Goal: Task Accomplishment & Management: Manage account settings

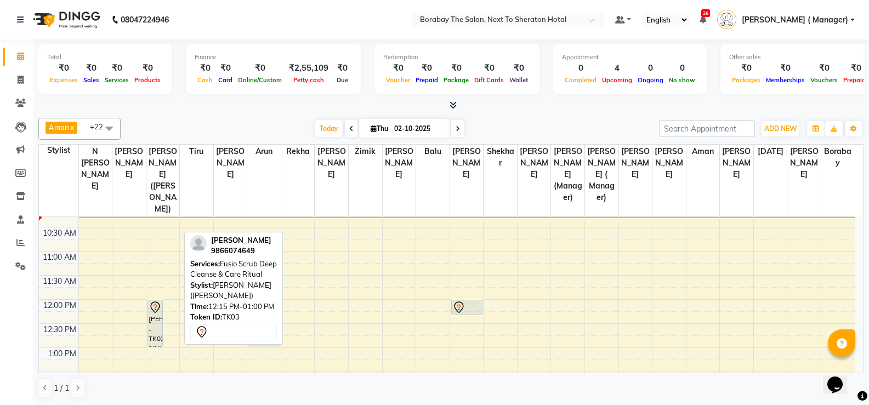
drag, startPoint x: 170, startPoint y: 317, endPoint x: 260, endPoint y: 320, distance: 89.9
click at [260, 320] on div "Aman x Arun x [PERSON_NAME] x Borabay x [PERSON_NAME] ([PERSON_NAME]) x [DATE] …" at bounding box center [450, 257] width 825 height 289
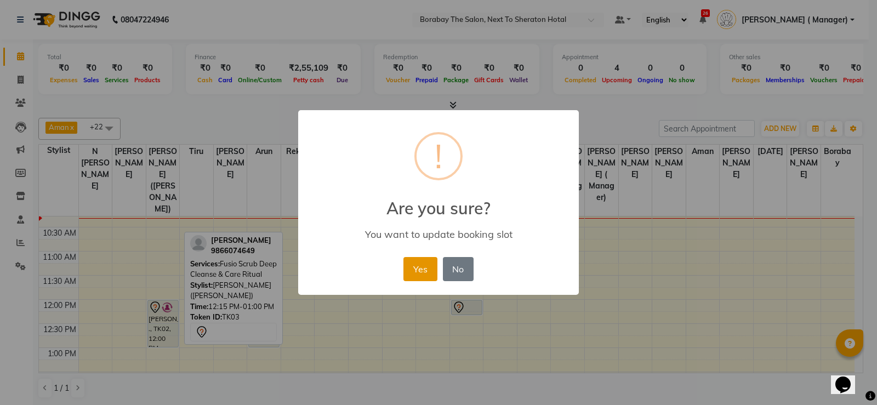
click at [435, 271] on button "Yes" at bounding box center [419, 269] width 33 height 24
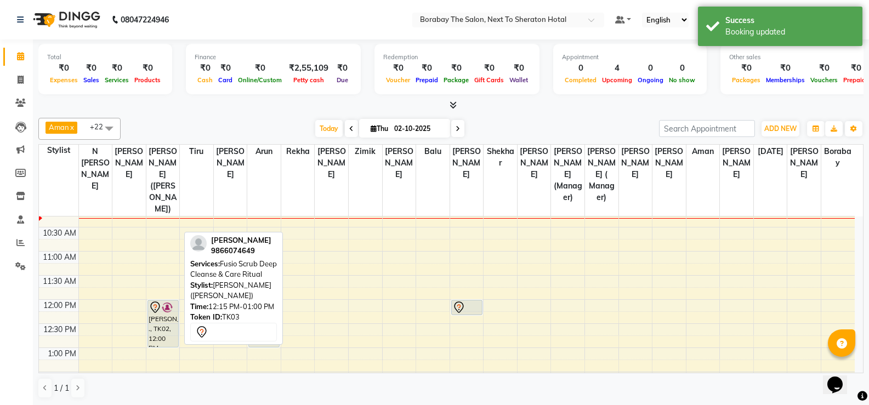
click at [113, 128] on span at bounding box center [109, 128] width 22 height 21
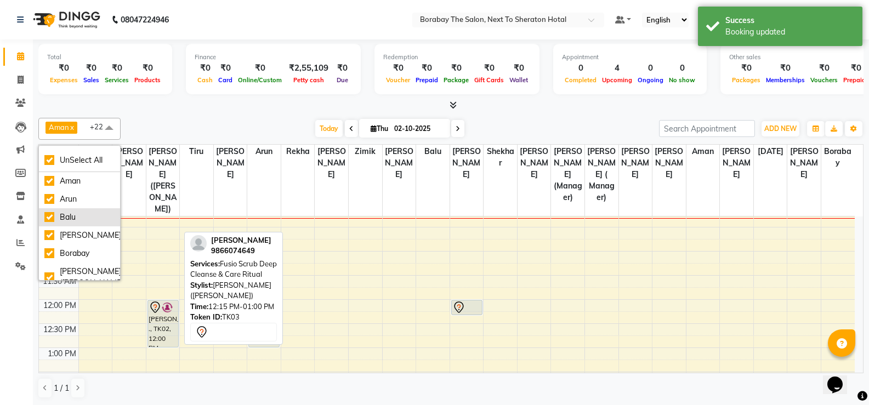
click at [50, 219] on div "Balu" at bounding box center [79, 218] width 70 height 12
checkbox input "false"
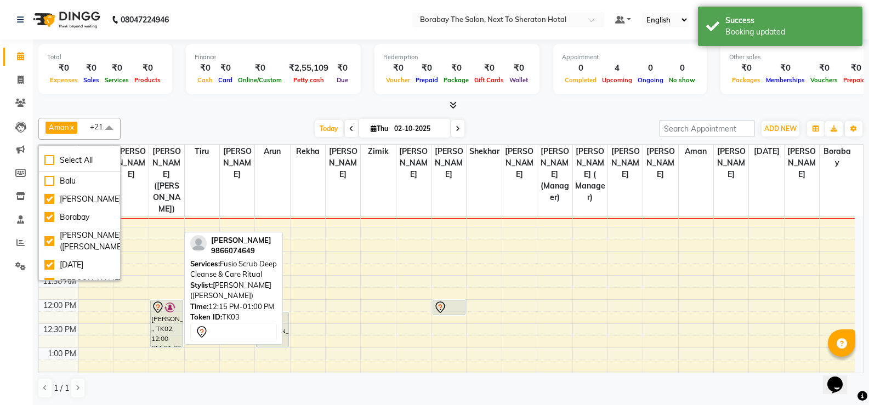
scroll to position [44, 0]
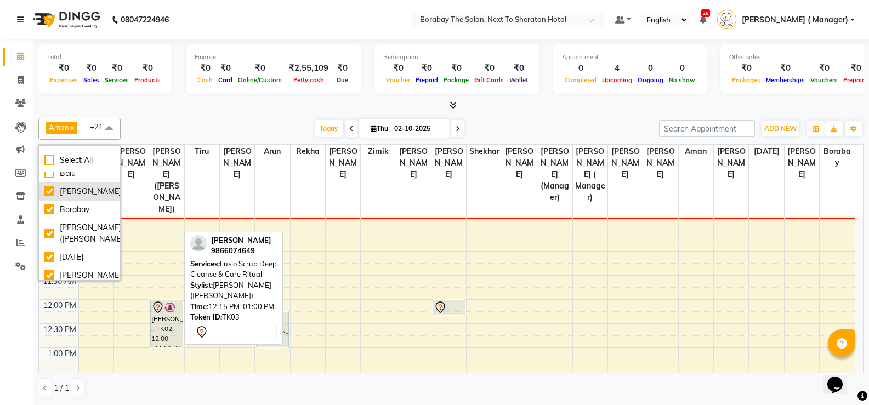
click at [50, 193] on div "[PERSON_NAME]" at bounding box center [79, 192] width 70 height 12
checkbox input "false"
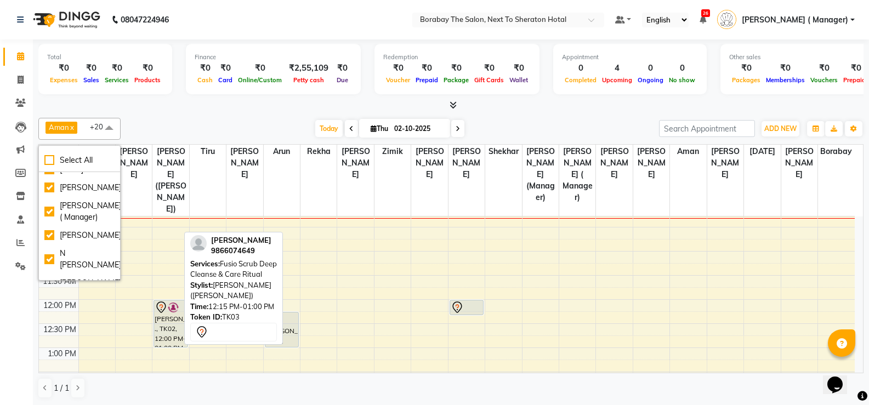
scroll to position [153, 0]
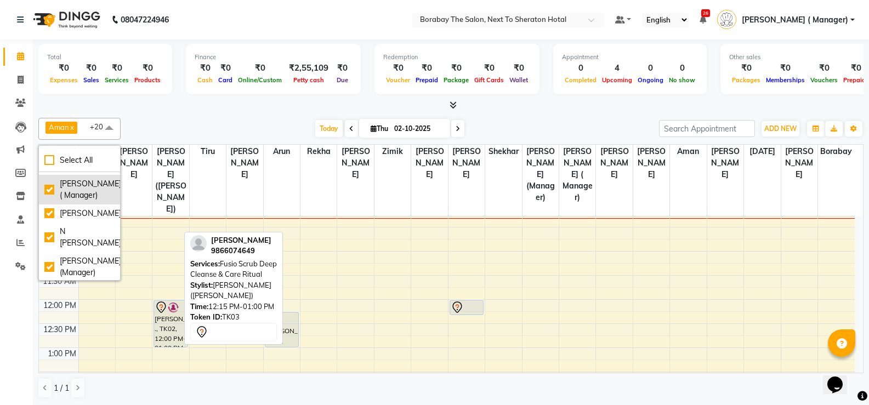
click at [46, 201] on div "[PERSON_NAME] ( Manager)" at bounding box center [79, 189] width 70 height 23
checkbox input "false"
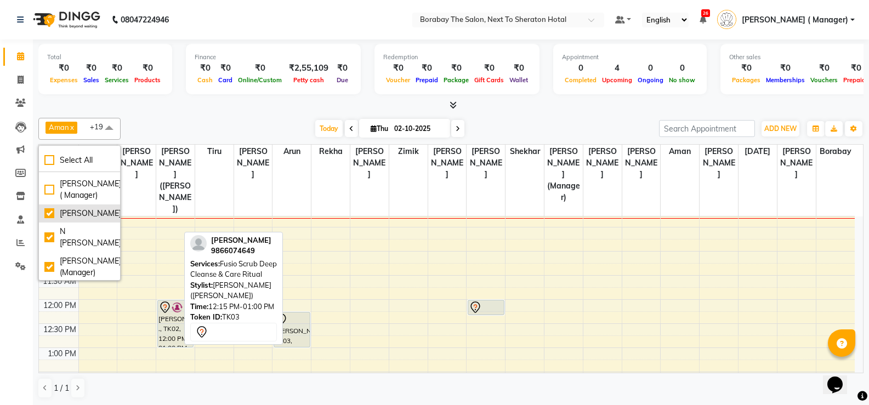
click at [48, 219] on div "[PERSON_NAME]" at bounding box center [79, 214] width 70 height 12
checkbox input "false"
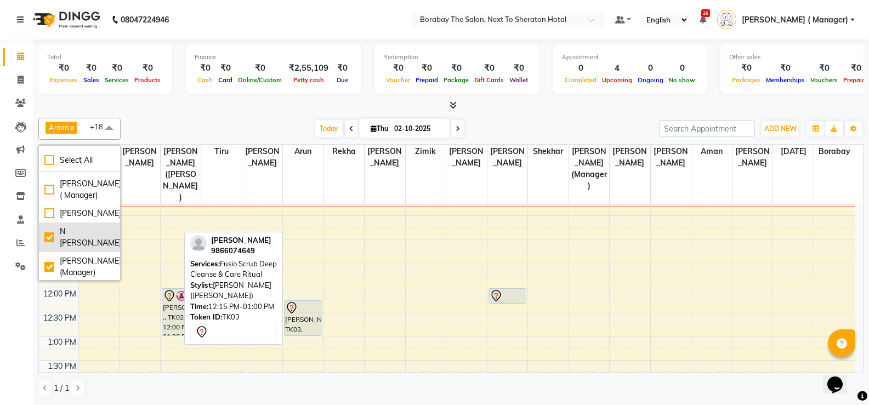
click at [50, 249] on div "N [PERSON_NAME]" at bounding box center [79, 237] width 70 height 23
checkbox input "false"
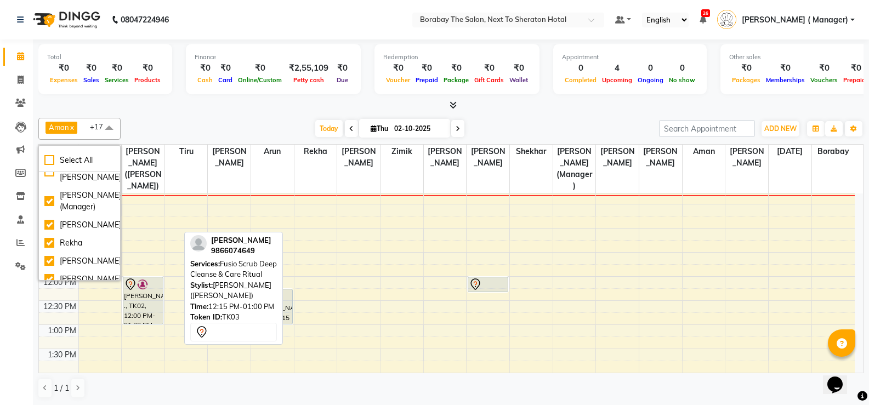
scroll to position [241, 0]
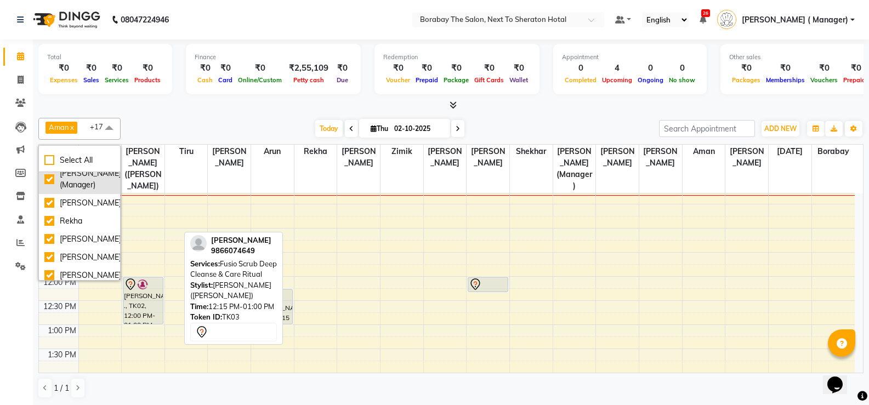
click at [47, 191] on div "[PERSON_NAME] (Manager)" at bounding box center [79, 179] width 70 height 23
checkbox input "false"
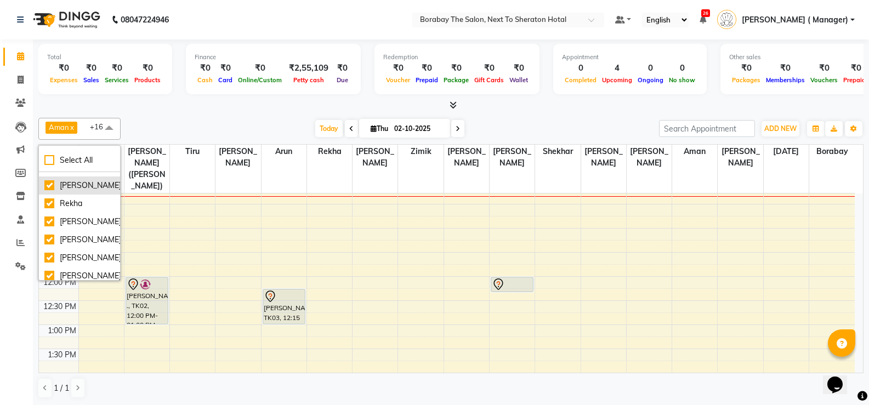
scroll to position [285, 0]
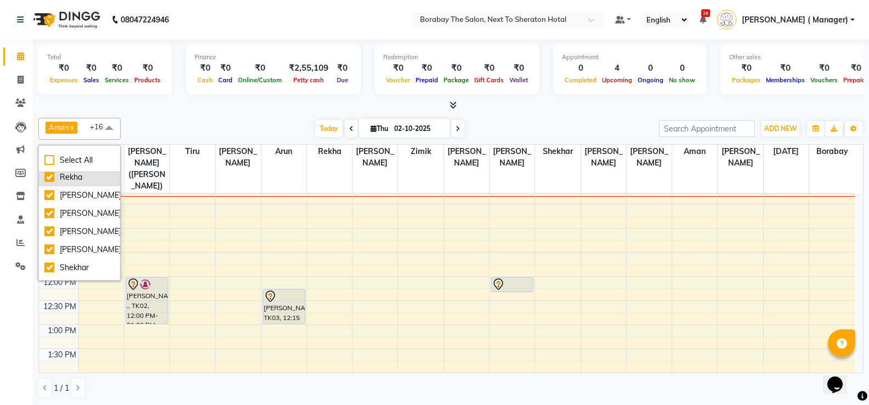
click at [51, 183] on div "Rekha" at bounding box center [79, 178] width 70 height 12
checkbox input "false"
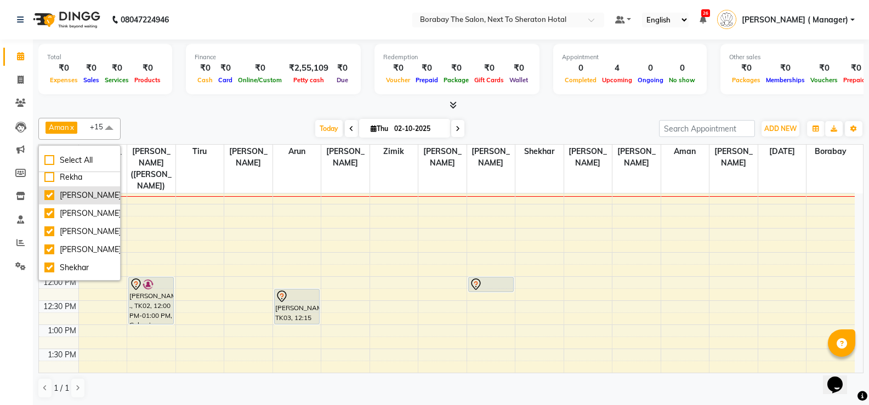
click at [52, 201] on div "[PERSON_NAME]" at bounding box center [79, 196] width 70 height 12
checkbox input "false"
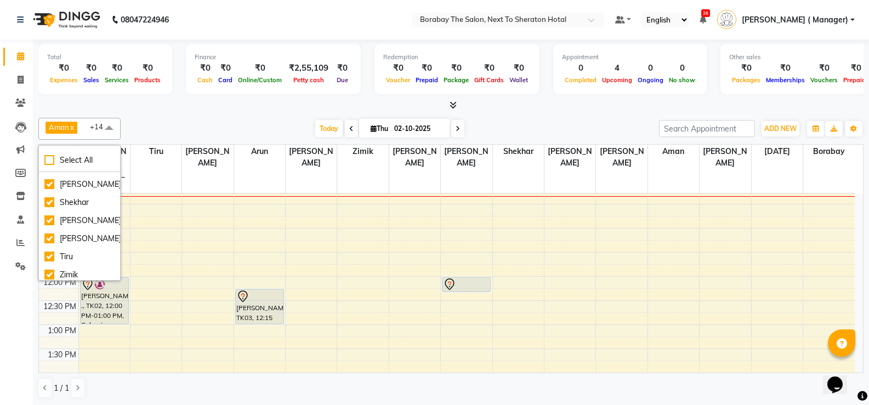
scroll to position [351, 0]
click at [51, 172] on div "[PERSON_NAME]" at bounding box center [79, 166] width 70 height 12
checkbox input "false"
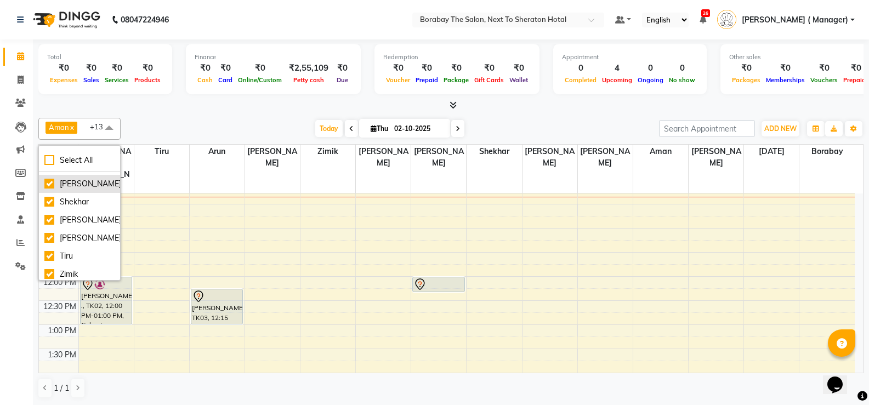
click at [50, 190] on div "[PERSON_NAME]" at bounding box center [79, 184] width 70 height 12
checkbox input "false"
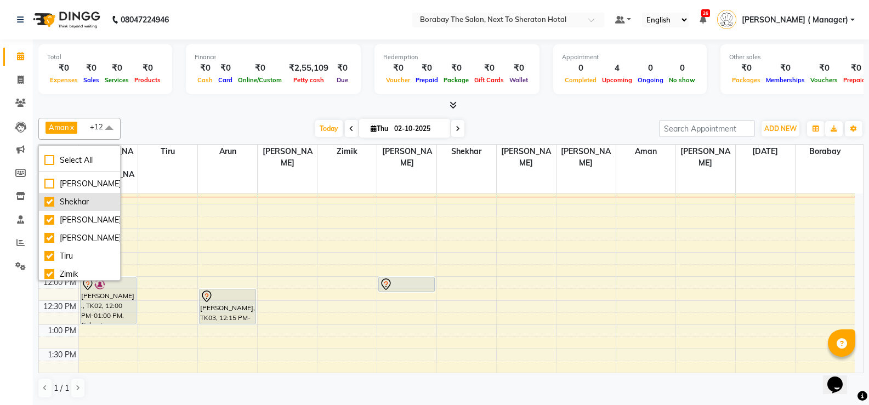
click at [51, 208] on div "Shekhar" at bounding box center [79, 202] width 70 height 12
checkbox input "false"
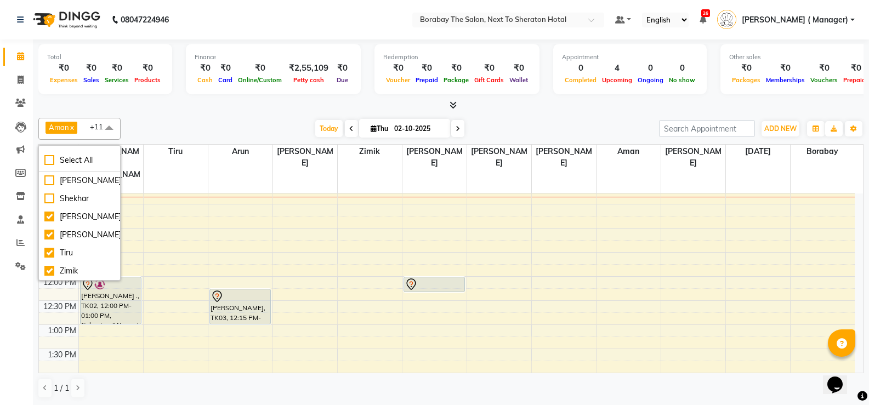
scroll to position [400, 0]
click at [50, 250] on div "Tiru" at bounding box center [79, 253] width 70 height 12
checkbox input "false"
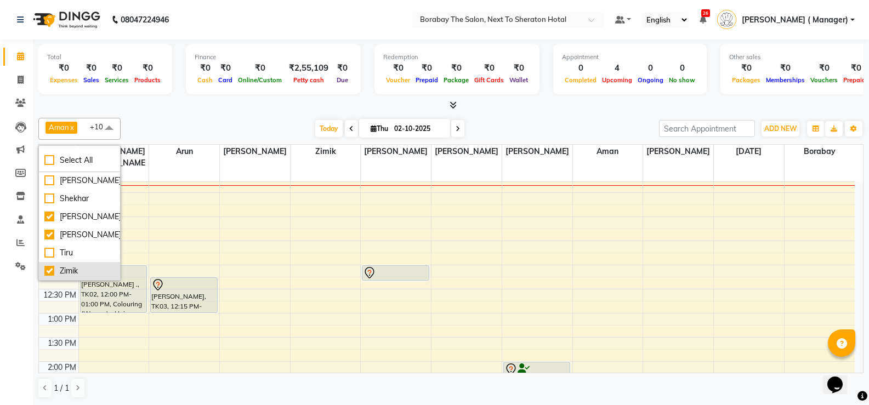
click at [56, 270] on div "Zimik" at bounding box center [79, 271] width 70 height 12
checkbox input "false"
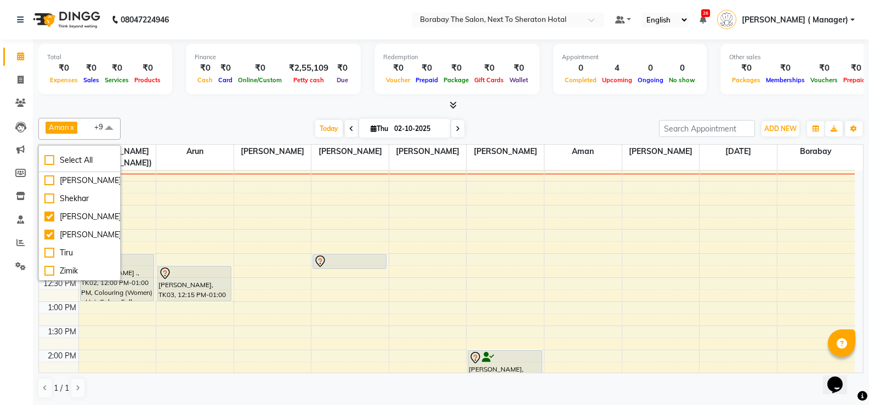
click at [255, 110] on div at bounding box center [450, 106] width 825 height 12
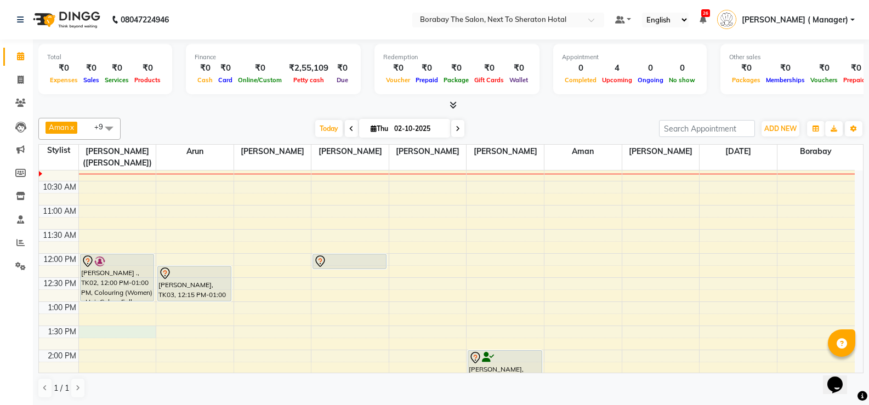
click at [89, 328] on div "8:00 AM 8:30 AM 9:00 AM 9:30 AM 10:00 AM 10:30 AM 11:00 AM 11:30 AM 12:00 PM 12…" at bounding box center [447, 374] width 816 height 627
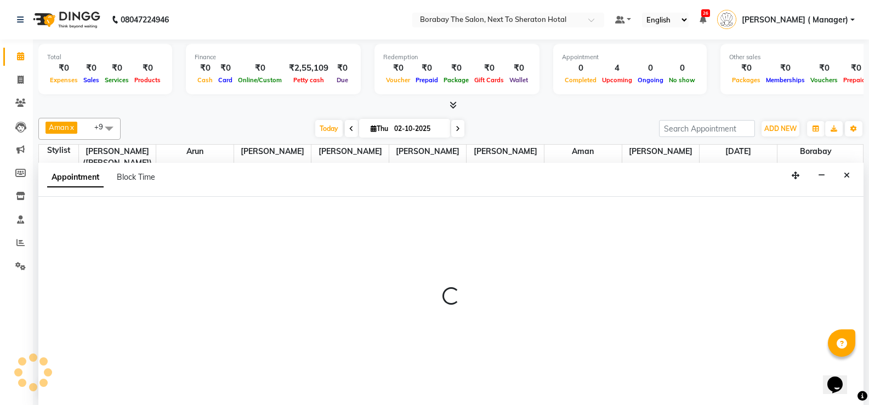
scroll to position [1, 0]
select select "31355"
select select "810"
select select "tentative"
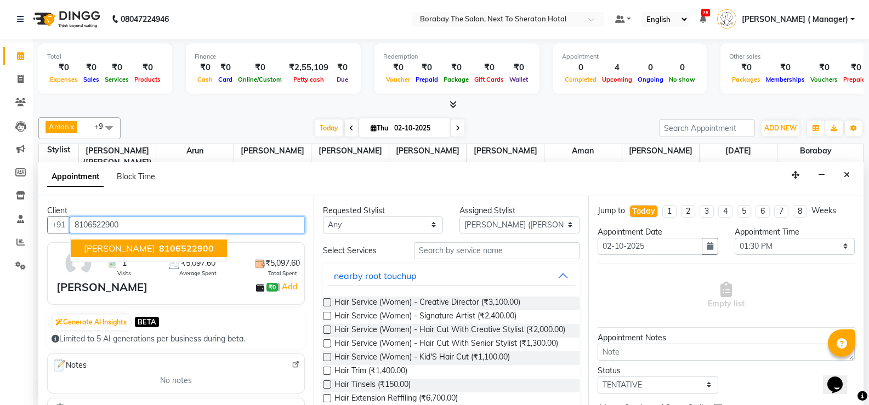
click at [109, 252] on span "[PERSON_NAME]" at bounding box center [119, 248] width 71 height 11
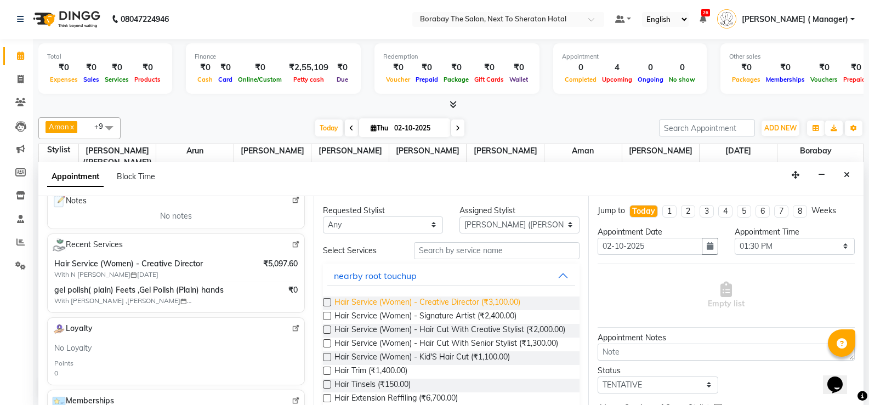
scroll to position [0, 0]
type input "8106522900"
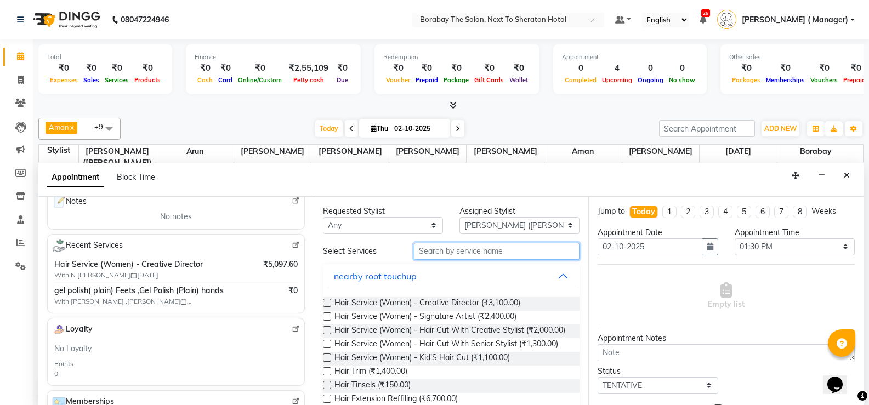
click at [463, 254] on input "text" at bounding box center [497, 251] width 166 height 17
click at [325, 317] on label at bounding box center [327, 316] width 8 height 8
click at [325, 317] on input "checkbox" at bounding box center [326, 317] width 7 height 7
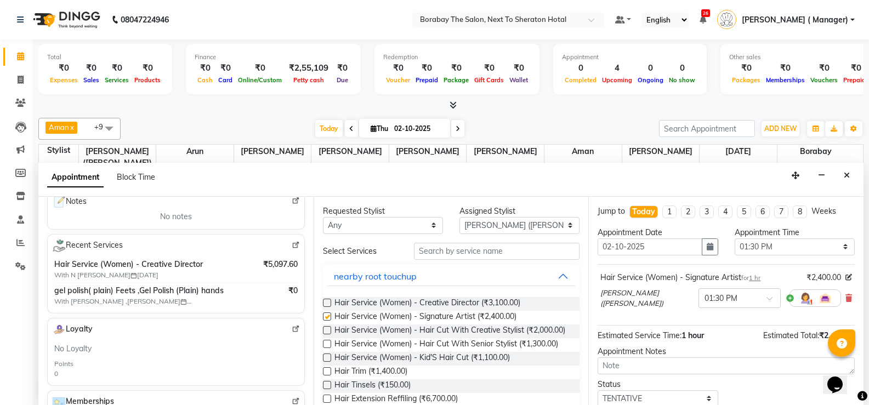
checkbox input "false"
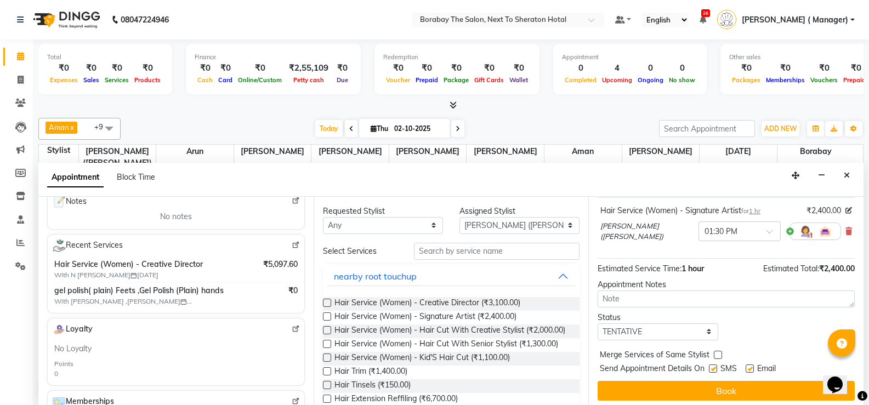
scroll to position [69, 0]
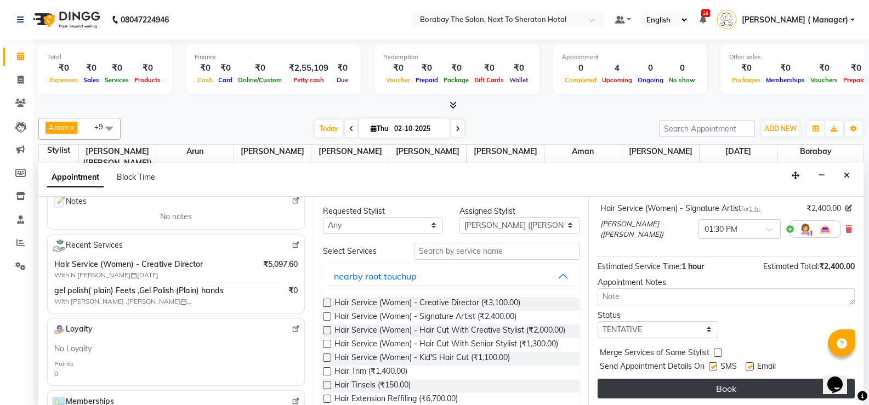
click at [715, 386] on button "Book" at bounding box center [725, 389] width 257 height 20
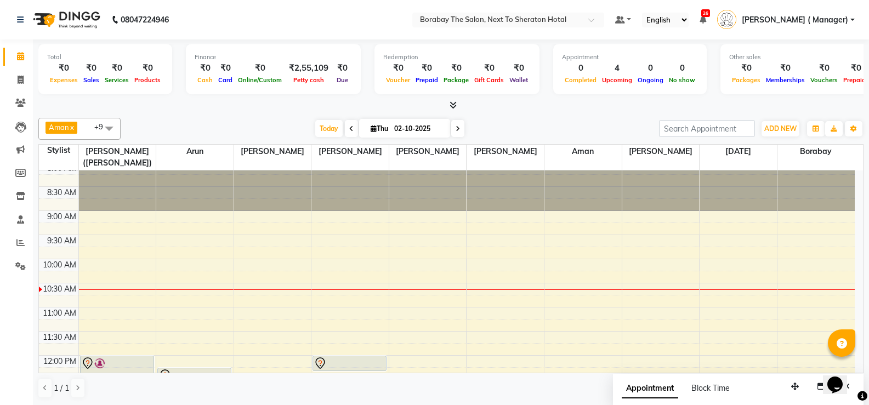
scroll to position [117, 0]
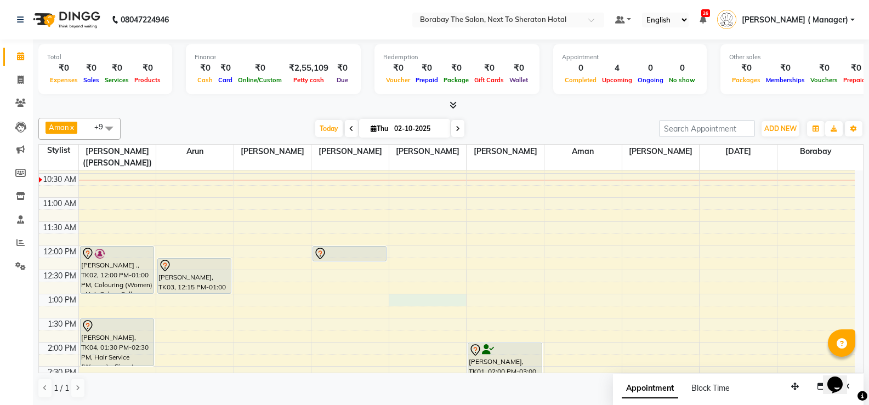
click at [418, 296] on div "8:00 AM 8:30 AM 9:00 AM 9:30 AM 10:00 AM 10:30 AM 11:00 AM 11:30 AM 12:00 PM 12…" at bounding box center [447, 366] width 816 height 627
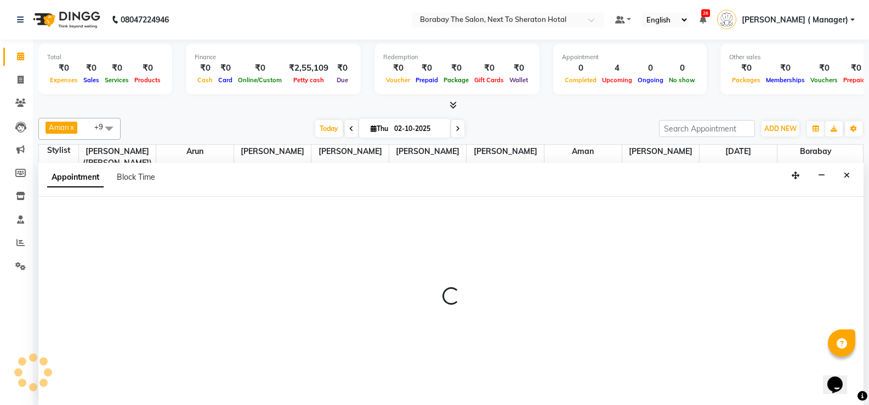
scroll to position [1, 0]
select select "72779"
select select "tentative"
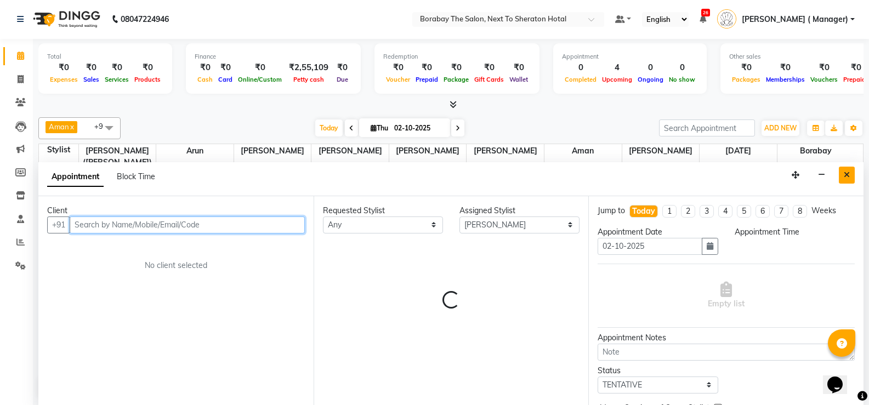
select select "780"
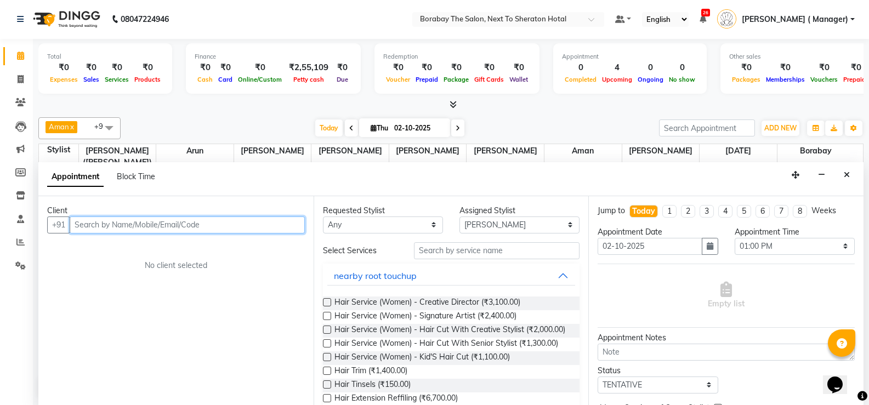
click at [232, 224] on input "text" at bounding box center [187, 225] width 235 height 17
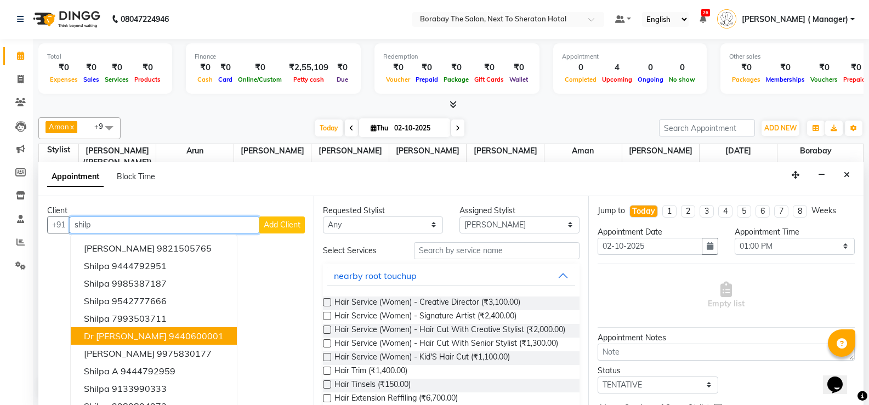
click at [170, 338] on ngb-highlight "9440600001" at bounding box center [196, 336] width 55 height 11
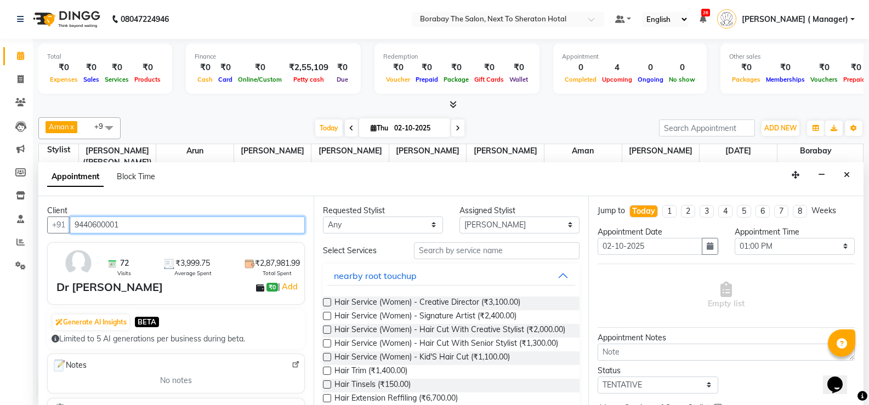
type input "9440600001"
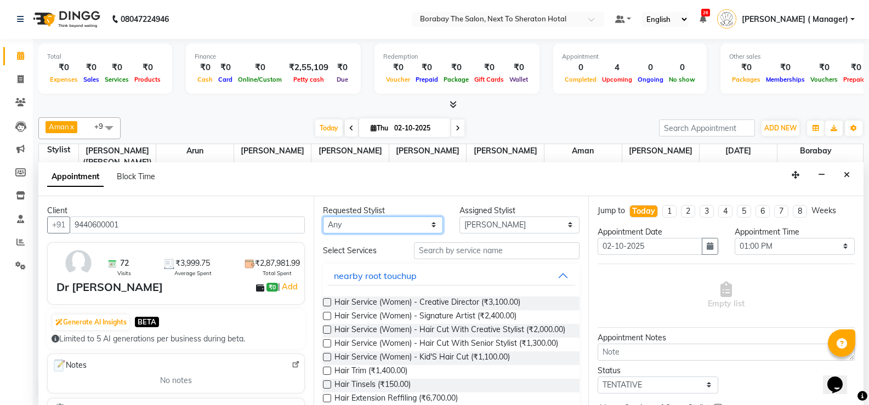
click at [416, 232] on select "Any [PERSON_NAME] [PERSON_NAME] [PERSON_NAME] (Sameer) [DATE] [PERSON_NAME] ( M…" at bounding box center [383, 225] width 120 height 17
select select "72779"
click at [323, 217] on select "Any [PERSON_NAME] [PERSON_NAME] [PERSON_NAME] (Sameer) [DATE] [PERSON_NAME] ( M…" at bounding box center [383, 225] width 120 height 17
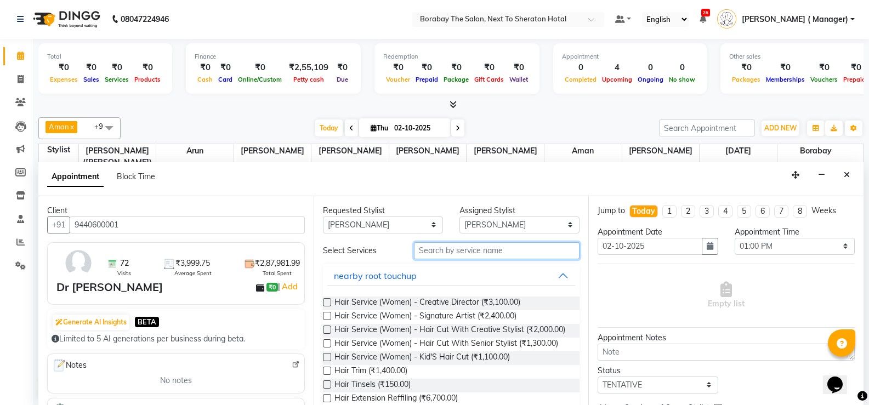
click at [463, 258] on input "text" at bounding box center [497, 250] width 166 height 17
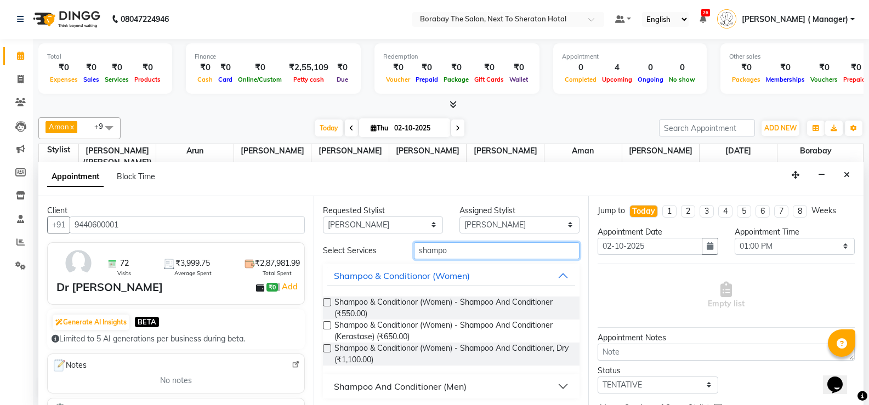
type input "shampo"
click at [325, 323] on label at bounding box center [327, 325] width 8 height 8
click at [325, 323] on input "checkbox" at bounding box center [326, 326] width 7 height 7
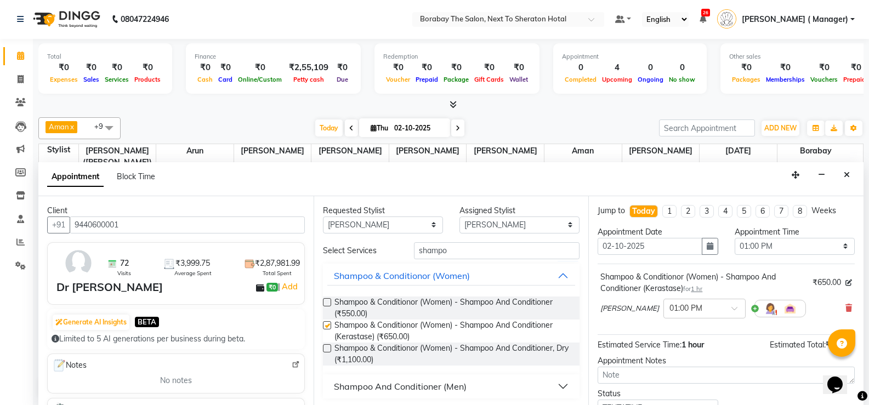
checkbox input "false"
click at [487, 253] on input "shampo" at bounding box center [497, 250] width 166 height 17
type input "s"
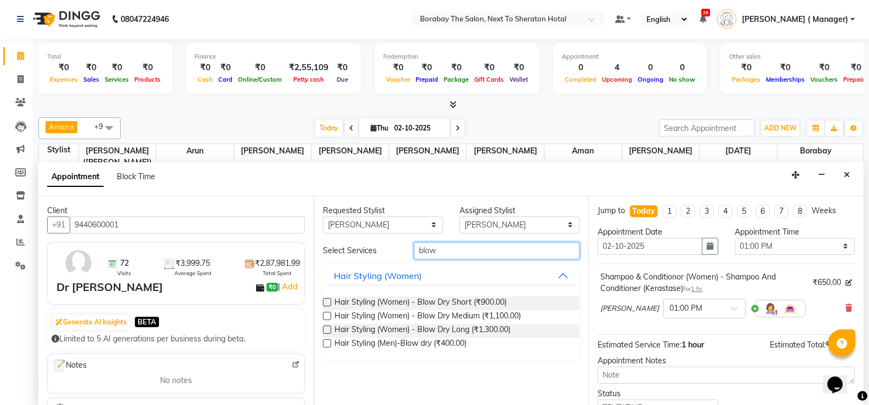
type input "blow"
click at [326, 317] on label at bounding box center [327, 316] width 8 height 8
click at [326, 317] on input "checkbox" at bounding box center [326, 317] width 7 height 7
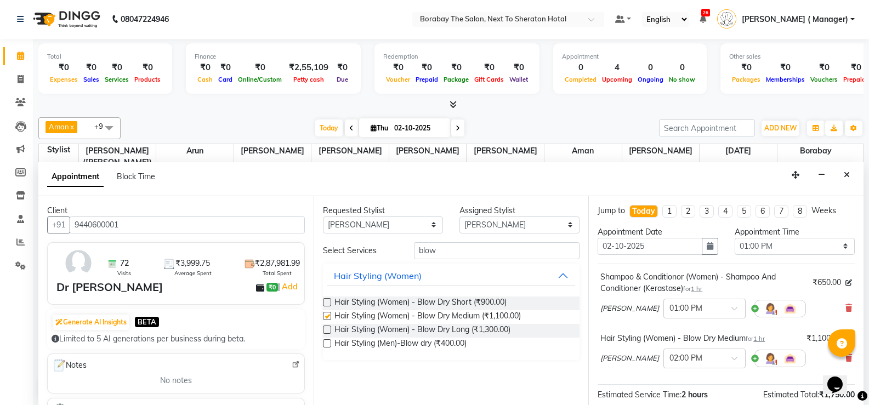
checkbox input "false"
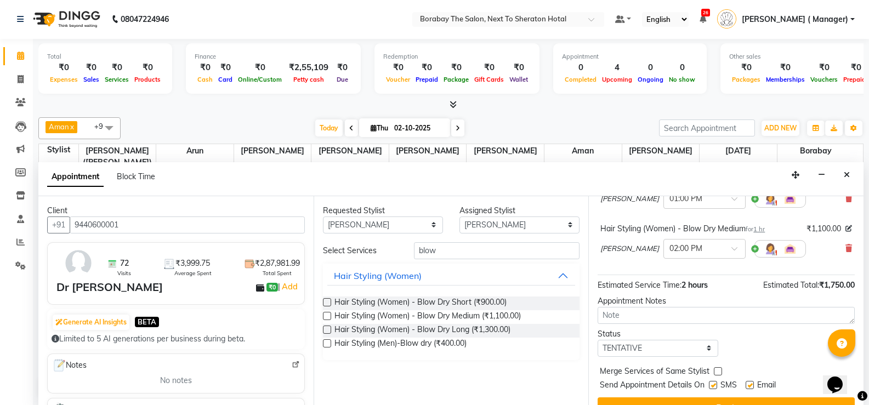
scroll to position [130, 0]
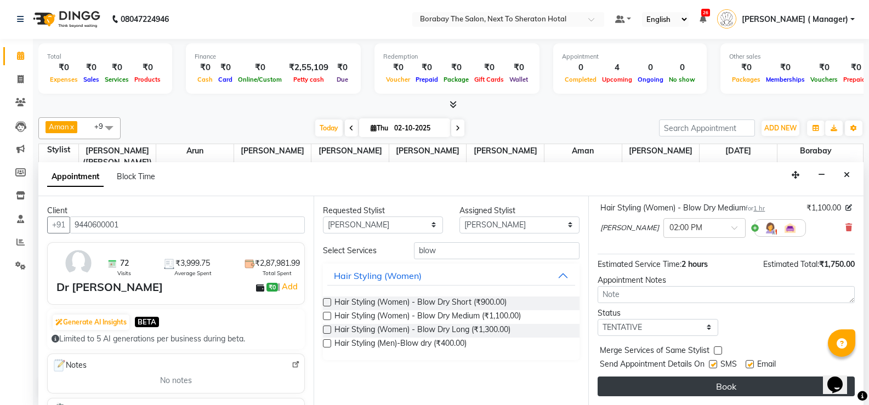
click at [729, 384] on button "Book" at bounding box center [725, 387] width 257 height 20
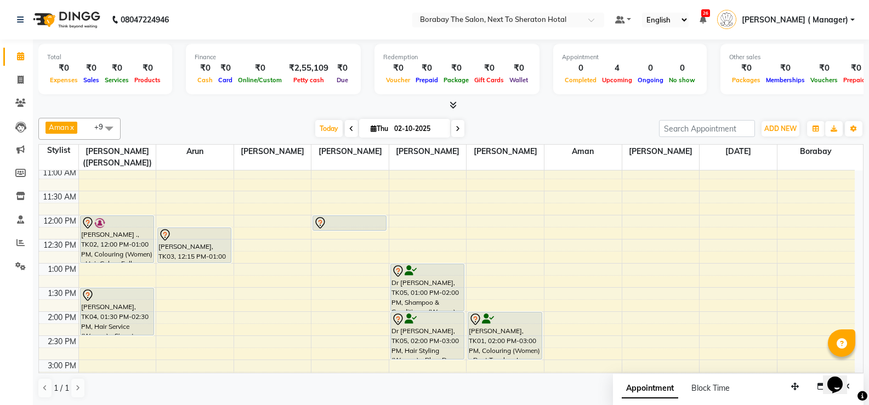
scroll to position [172, 0]
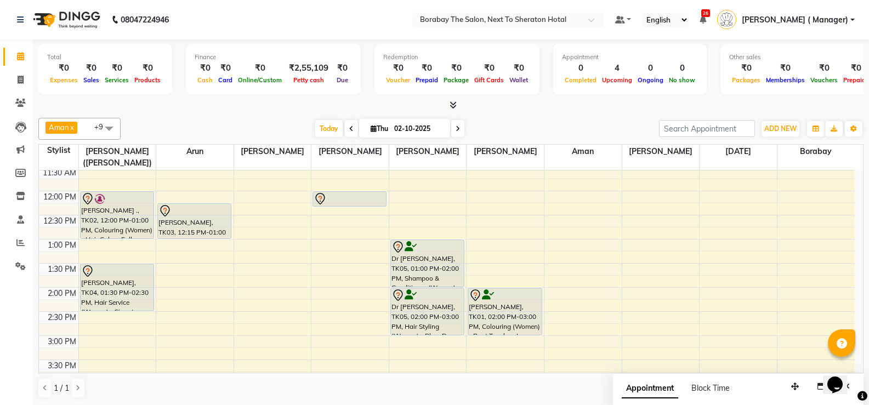
click at [165, 282] on div "8:00 AM 8:30 AM 9:00 AM 9:30 AM 10:00 AM 10:30 AM 11:00 AM 11:30 AM 12:00 PM 12…" at bounding box center [447, 311] width 816 height 627
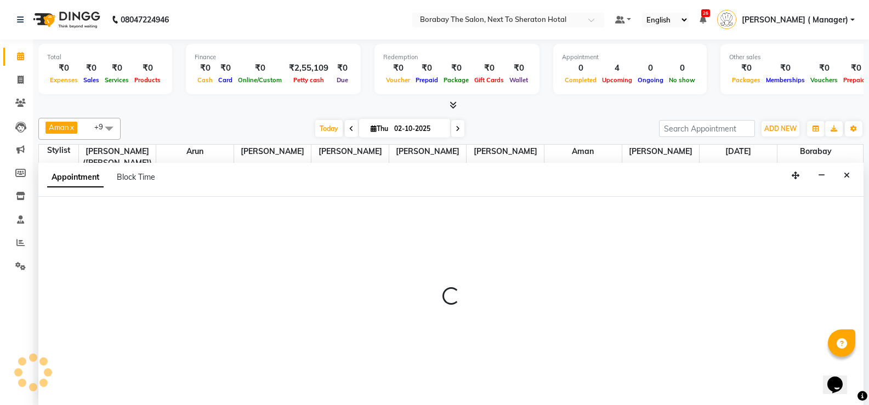
click at [688, 14] on select "English ENGLISH Español العربية मराठी हिंदी ગુજરાતી தமிழ் 中文" at bounding box center [665, 20] width 47 height 15
select select "31359"
select select "tentative"
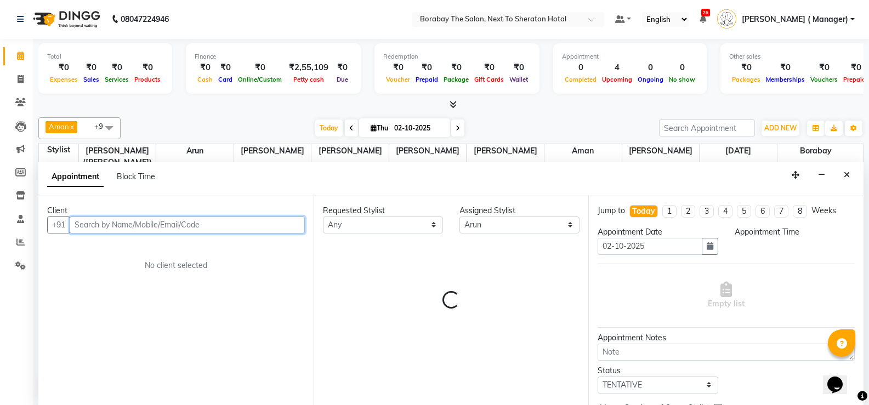
select select "825"
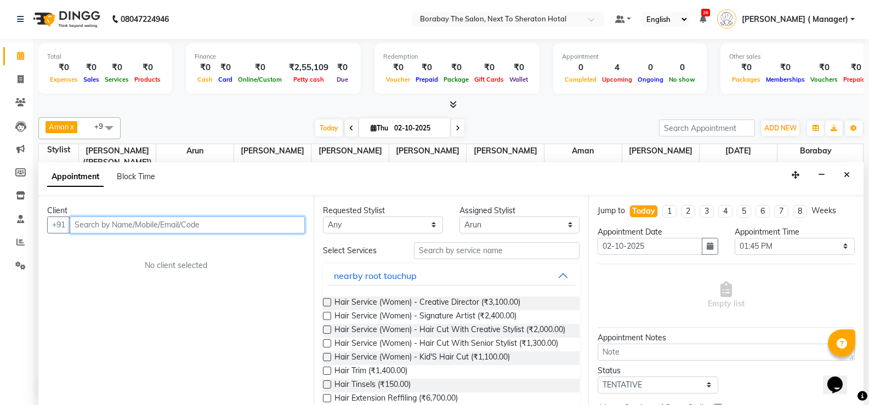
click at [227, 229] on input "text" at bounding box center [187, 225] width 235 height 17
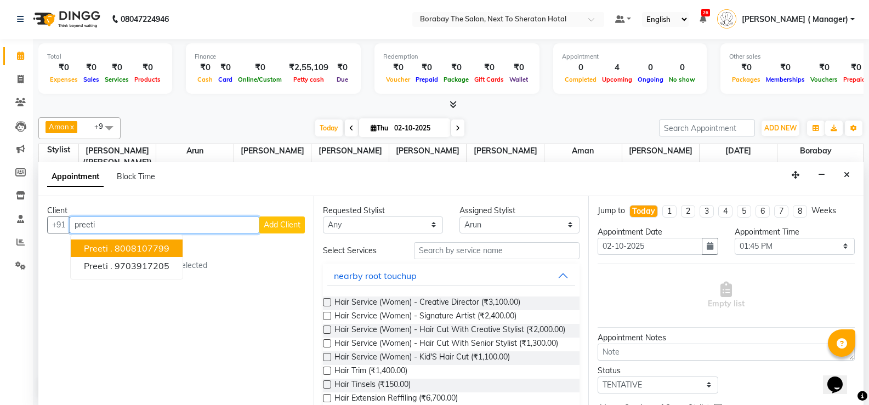
click at [133, 252] on ngb-highlight "8008107799" at bounding box center [142, 248] width 55 height 11
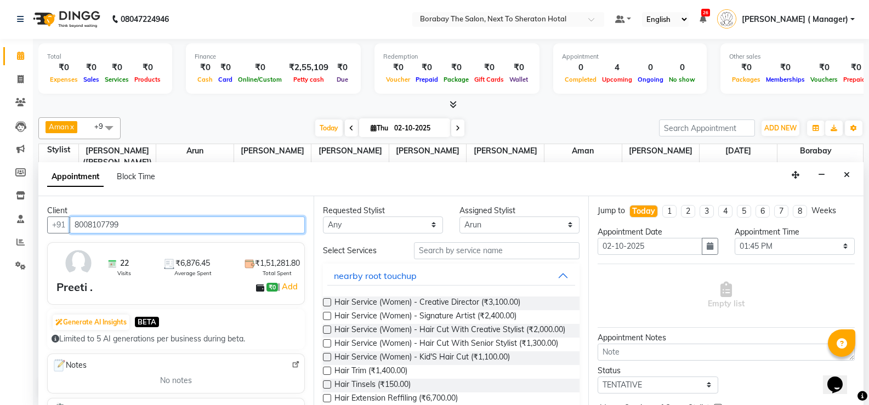
type input "8008107799"
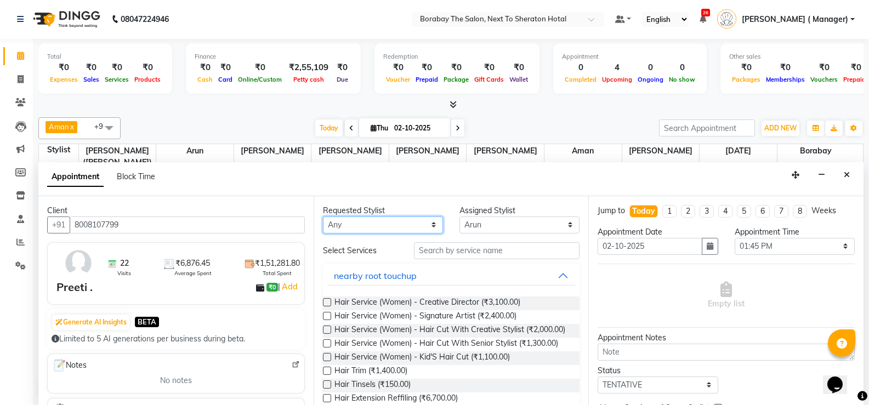
click at [421, 221] on select "Any [PERSON_NAME] [PERSON_NAME] [PERSON_NAME] (Sameer) [DATE] [PERSON_NAME] ( M…" at bounding box center [383, 225] width 120 height 17
select select "31355"
click at [323, 217] on select "Any [PERSON_NAME] [PERSON_NAME] [PERSON_NAME] (Sameer) [DATE] [PERSON_NAME] ( M…" at bounding box center [383, 225] width 120 height 17
select select "31355"
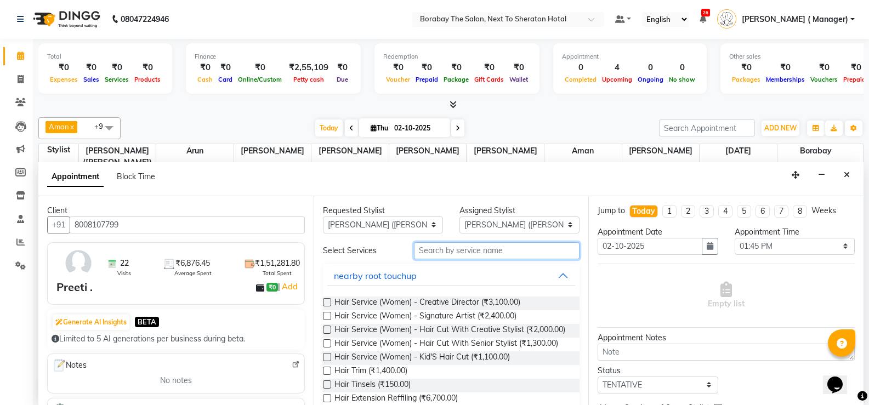
click at [462, 246] on input "text" at bounding box center [497, 250] width 166 height 17
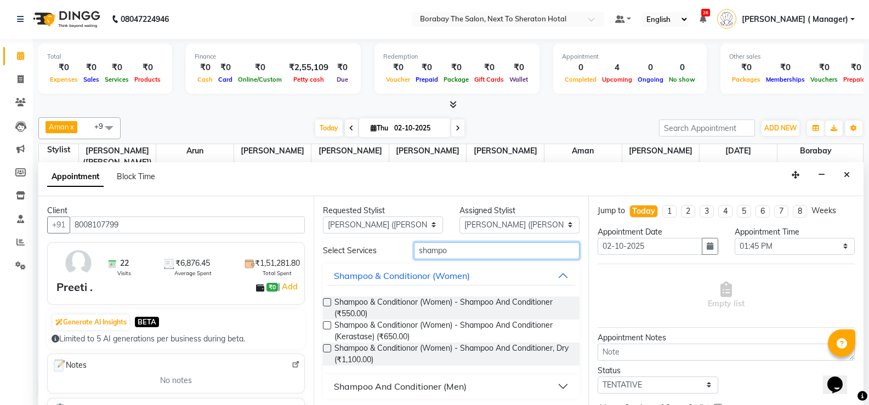
type input "shampo"
click at [327, 324] on label at bounding box center [327, 325] width 8 height 8
click at [327, 324] on input "checkbox" at bounding box center [326, 326] width 7 height 7
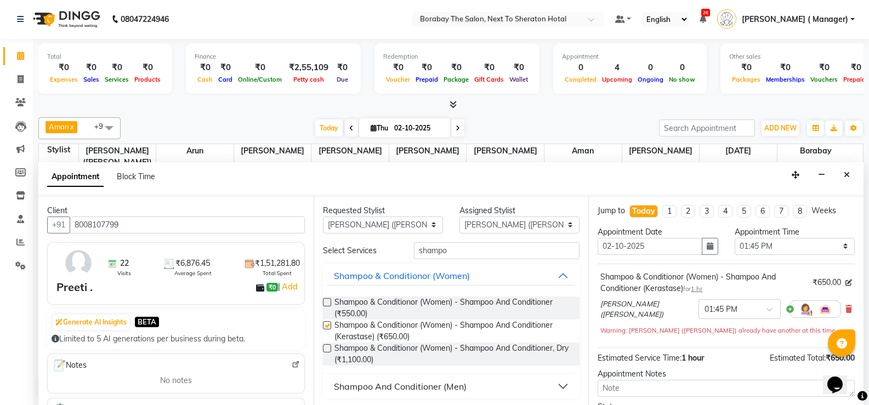
checkbox input "false"
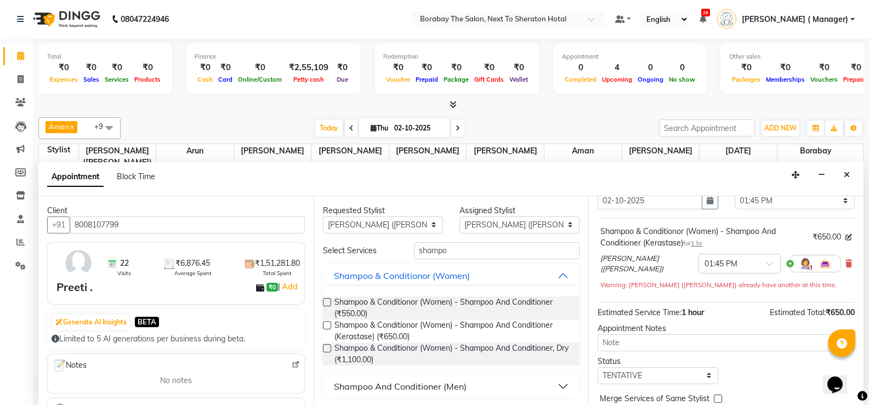
scroll to position [92, 0]
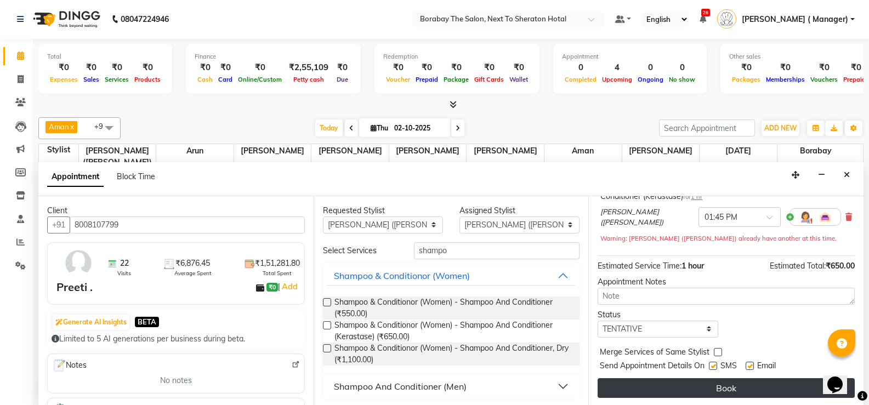
click at [706, 391] on button "Book" at bounding box center [725, 388] width 257 height 20
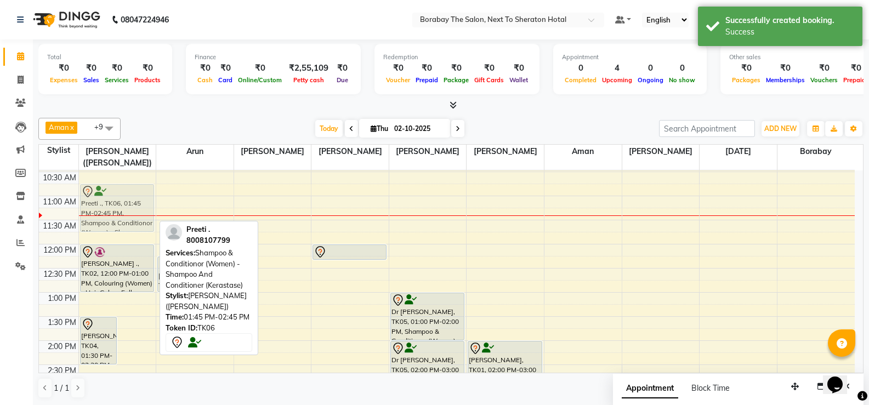
scroll to position [118, 0]
drag, startPoint x: 143, startPoint y: 297, endPoint x: 128, endPoint y: 218, distance: 80.4
click at [128, 218] on div "[PERSON_NAME], TK04, 01:30 PM-02:30 PM, Hair Service (Women) - Signature Artist…" at bounding box center [117, 365] width 77 height 627
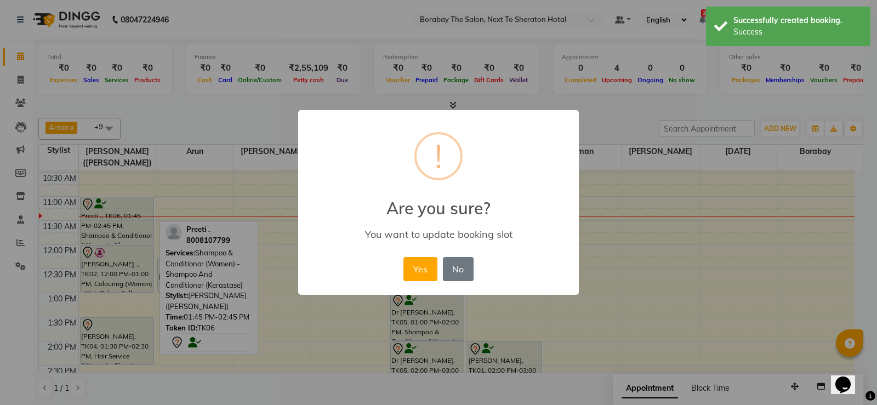
click at [399, 270] on div "× ! Are you sure? You want to update booking slot Yes No No" at bounding box center [438, 202] width 281 height 185
click at [414, 269] on button "Yes" at bounding box center [419, 269] width 33 height 24
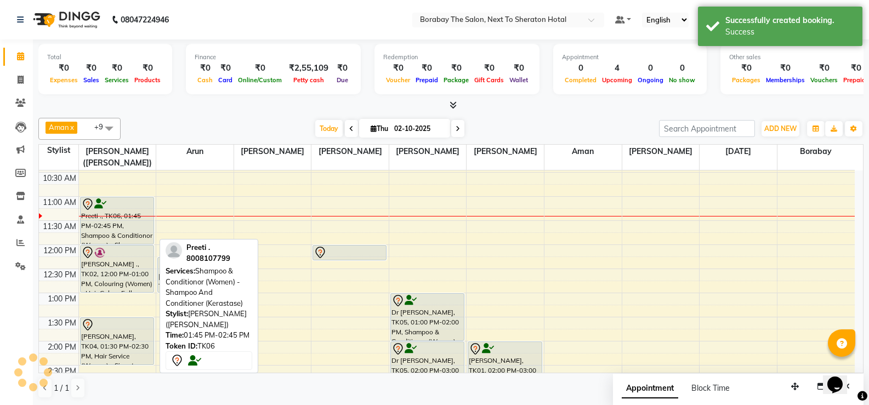
click at [100, 232] on div "Preeti ., TK06, 01:45 PM-02:45 PM, Shampoo & Conditionor (Women) - Shampoo And …" at bounding box center [117, 220] width 73 height 47
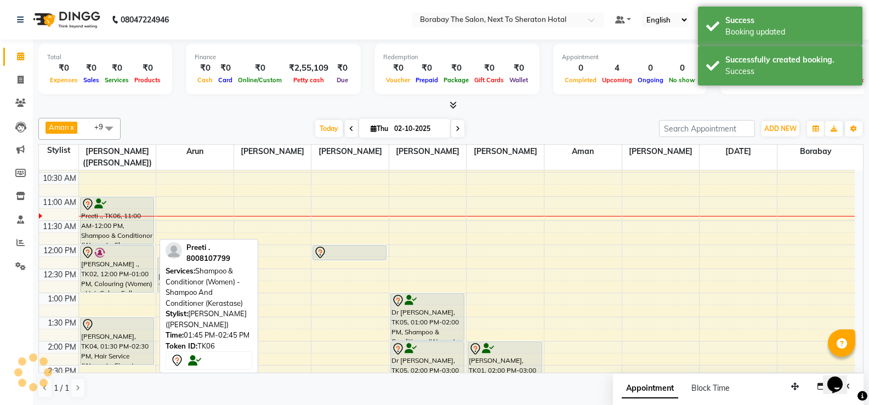
click at [114, 228] on div "Preeti ., TK06, 11:00 AM-12:00 PM, Shampoo & Conditionor (Women) - Shampoo And …" at bounding box center [117, 220] width 73 height 47
select select "7"
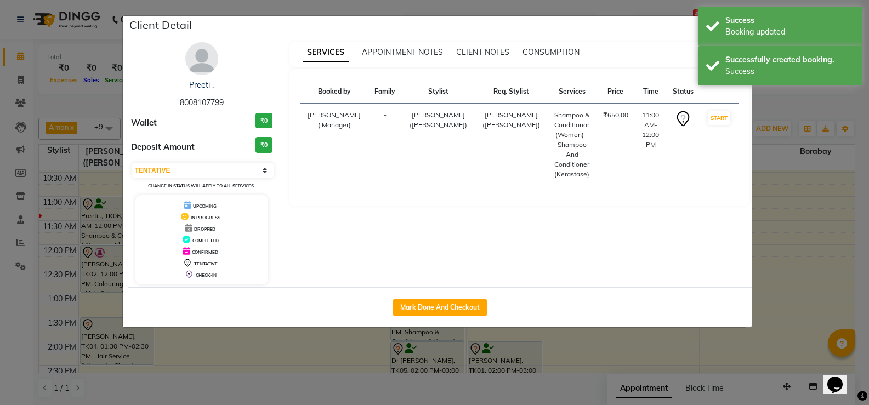
click at [119, 229] on ngb-modal-window "Client Detail Preeti . 8008107799 Wallet ₹0 Deposit Amount ₹0 Select IN SERVICE…" at bounding box center [434, 202] width 869 height 405
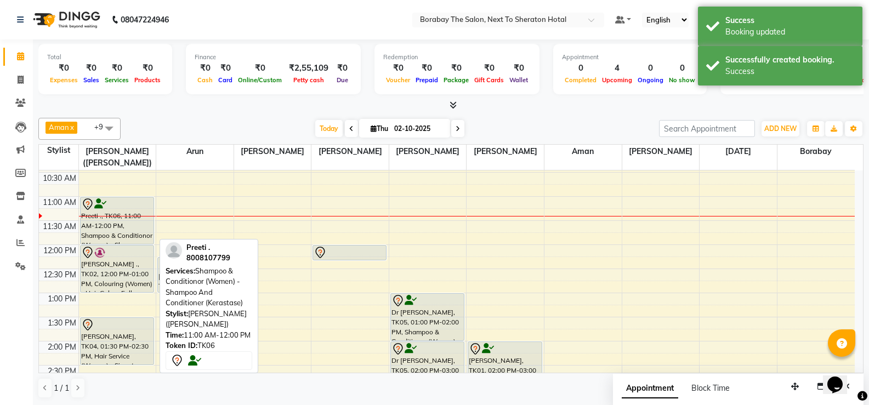
click at [138, 232] on div "Preeti ., TK06, 11:00 AM-12:00 PM, Shampoo & Conditionor (Women) - Shampoo And …" at bounding box center [117, 220] width 73 height 47
select select "7"
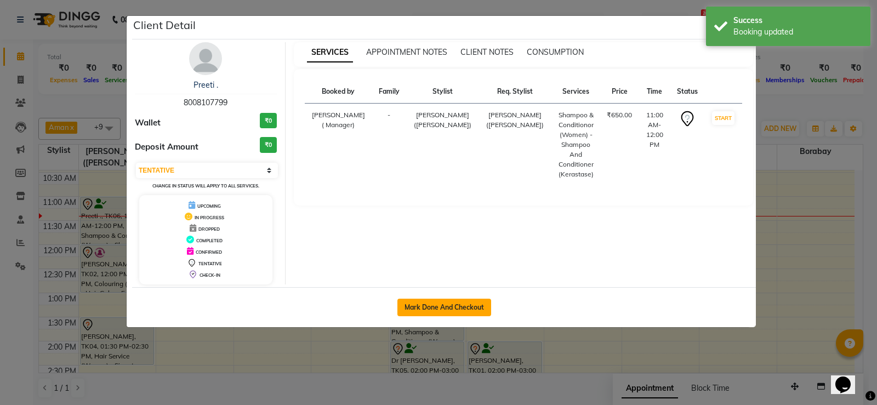
click at [451, 300] on button "Mark Done And Checkout" at bounding box center [444, 308] width 94 height 18
select select "service"
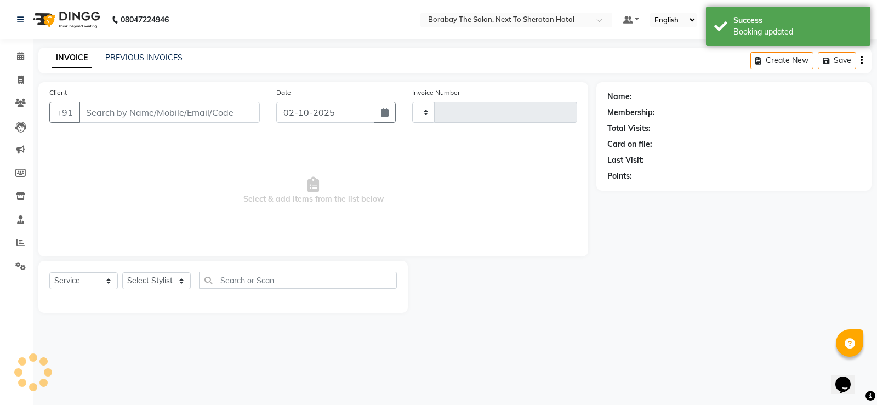
type input "4124"
select select "4945"
type input "8008107799"
select select "31355"
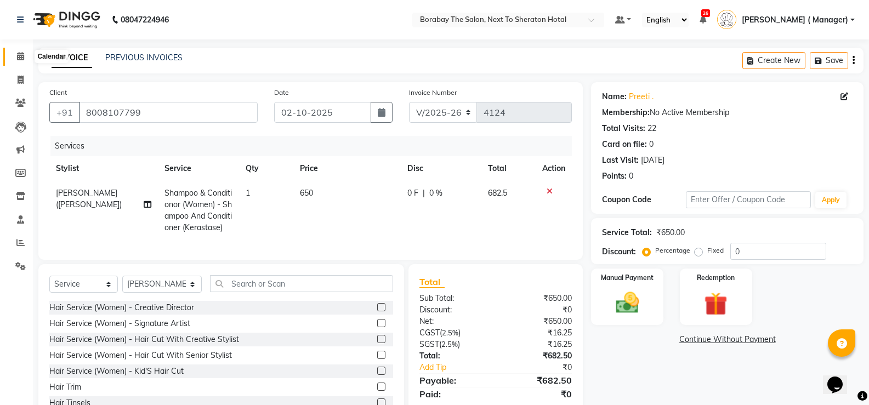
click at [20, 54] on icon at bounding box center [20, 56] width 7 height 8
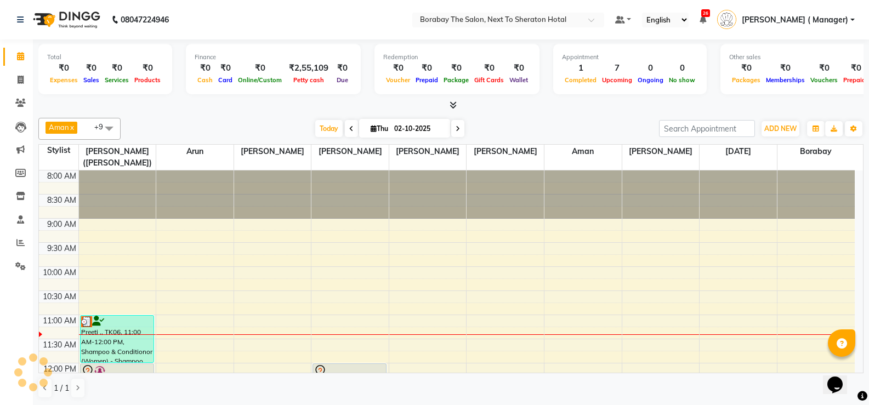
scroll to position [145, 0]
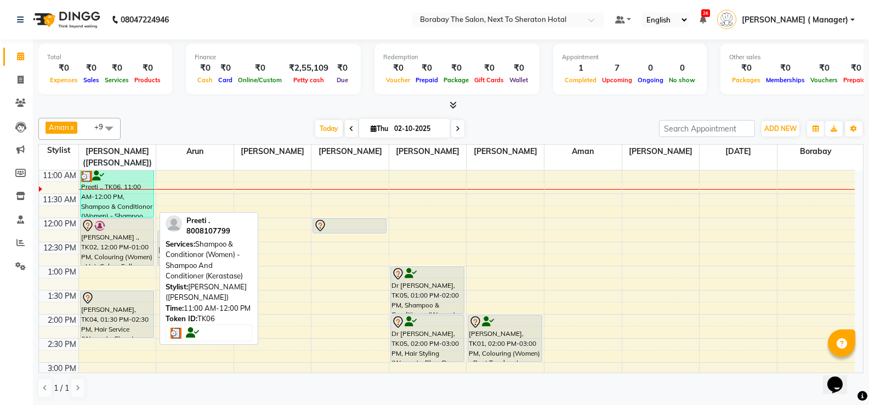
click at [120, 200] on div "Preeti ., TK06, 11:00 AM-12:00 PM, Shampoo & Conditionor (Women) - Shampoo And …" at bounding box center [117, 193] width 73 height 47
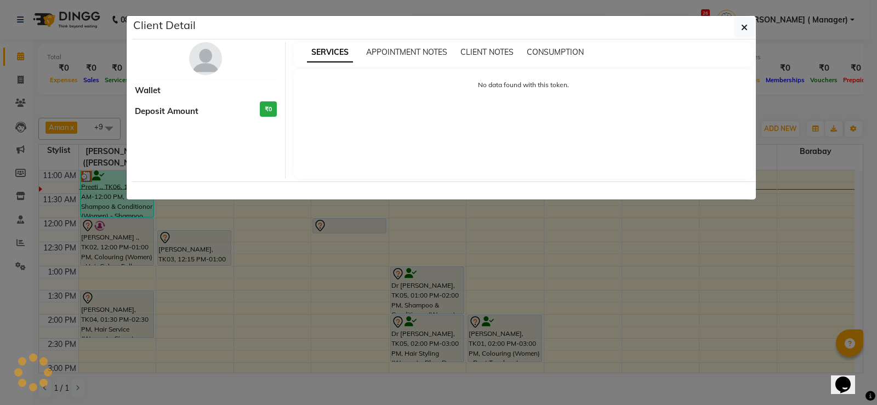
select select "3"
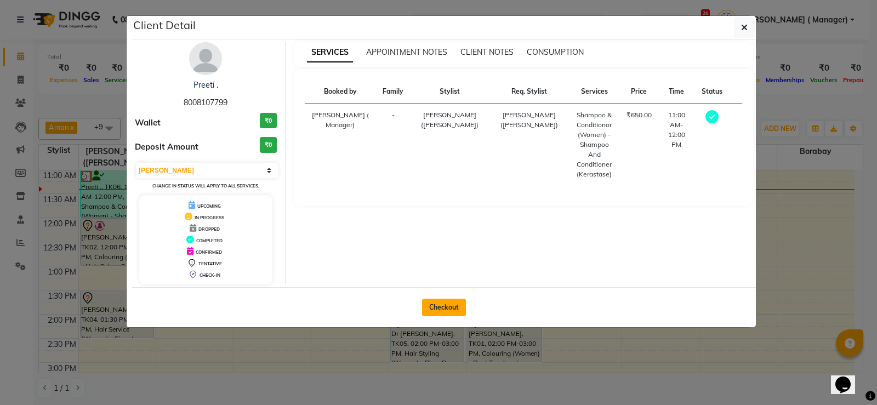
click at [456, 302] on button "Checkout" at bounding box center [444, 308] width 44 height 18
select select "service"
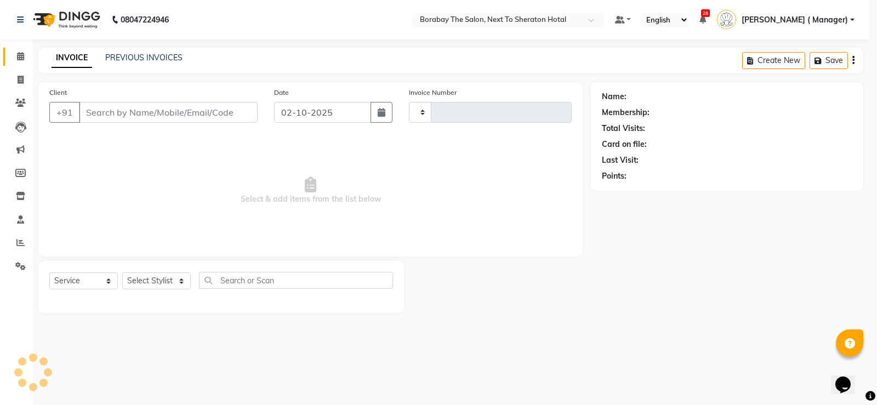
type input "4124"
select select "4945"
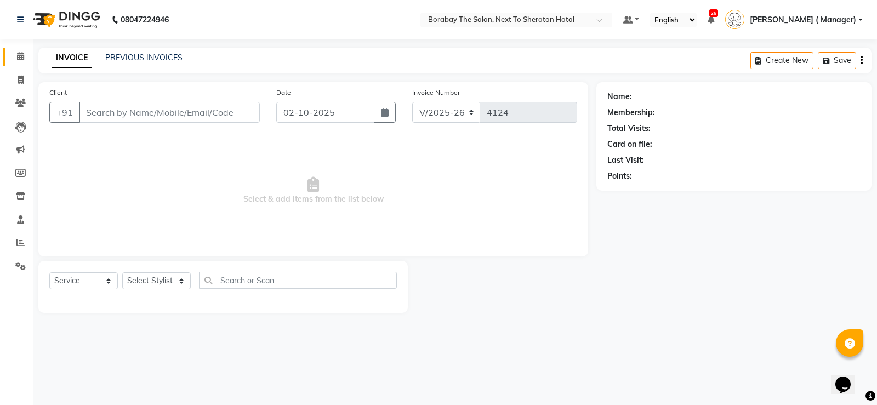
type input "8008107799"
select select "31355"
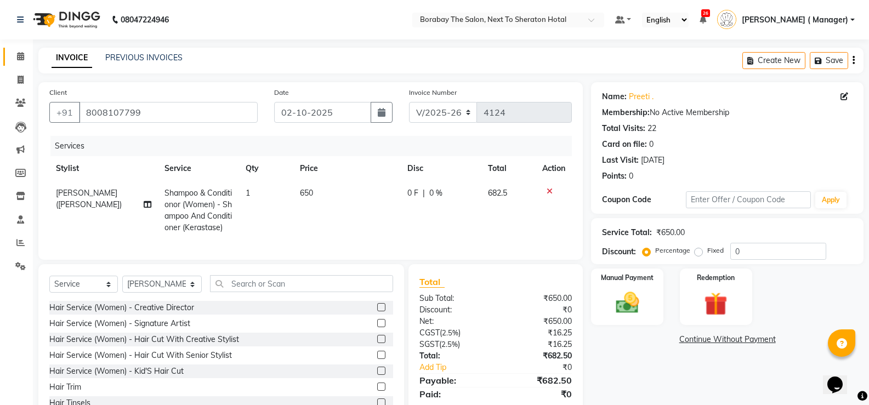
scroll to position [45, 0]
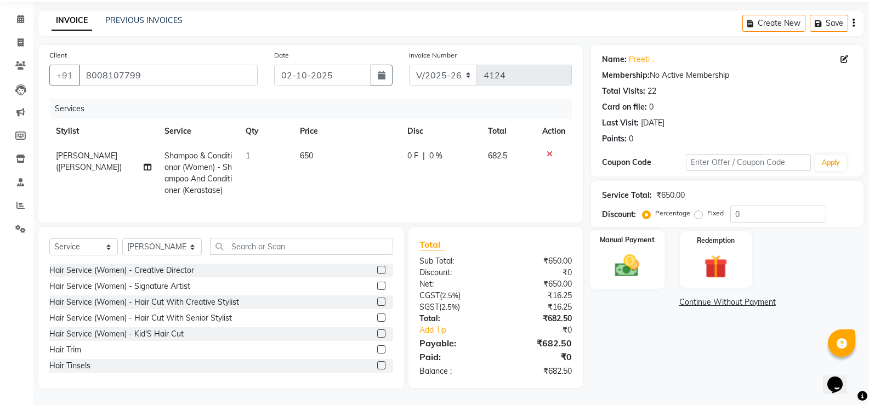
click at [645, 255] on img at bounding box center [626, 266] width 39 height 28
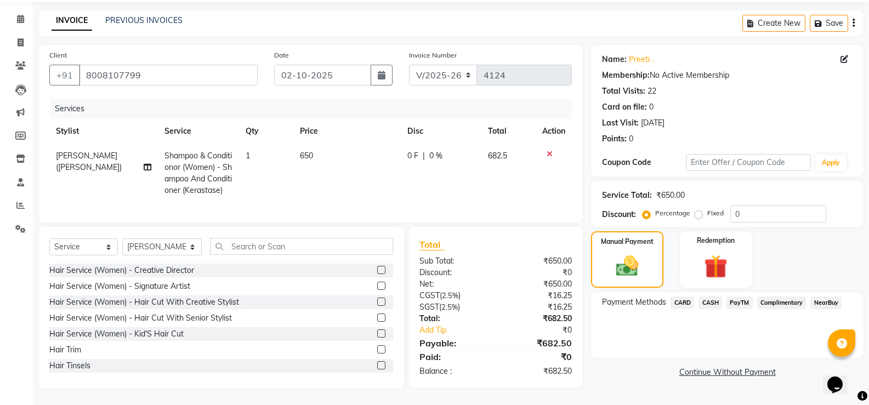
click at [741, 297] on span "PayTM" at bounding box center [739, 303] width 26 height 13
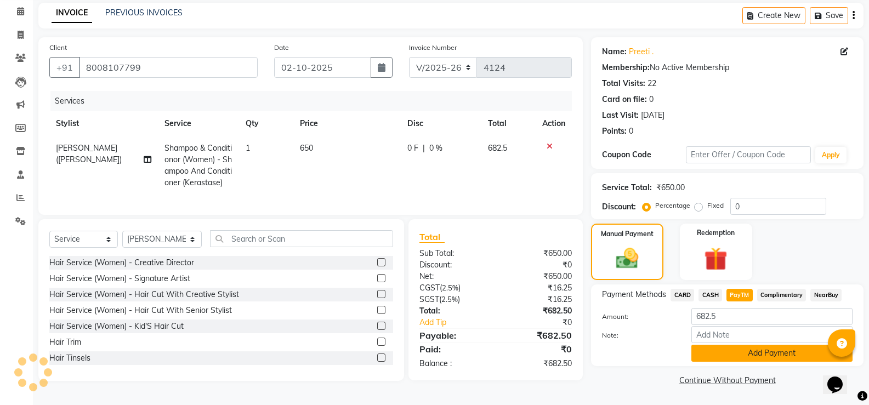
click at [750, 350] on button "Add Payment" at bounding box center [771, 353] width 161 height 17
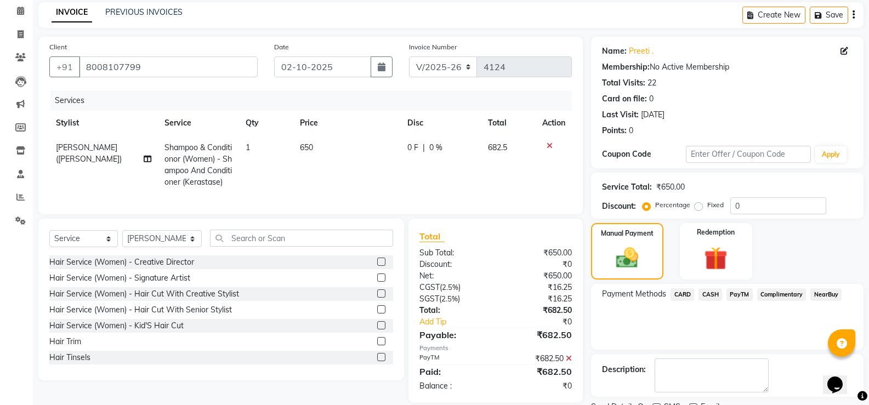
scroll to position [91, 0]
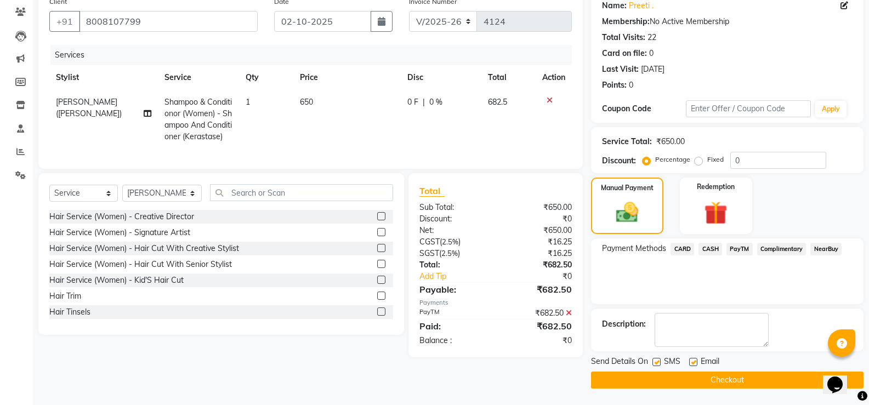
click at [714, 385] on button "Checkout" at bounding box center [727, 380] width 272 height 17
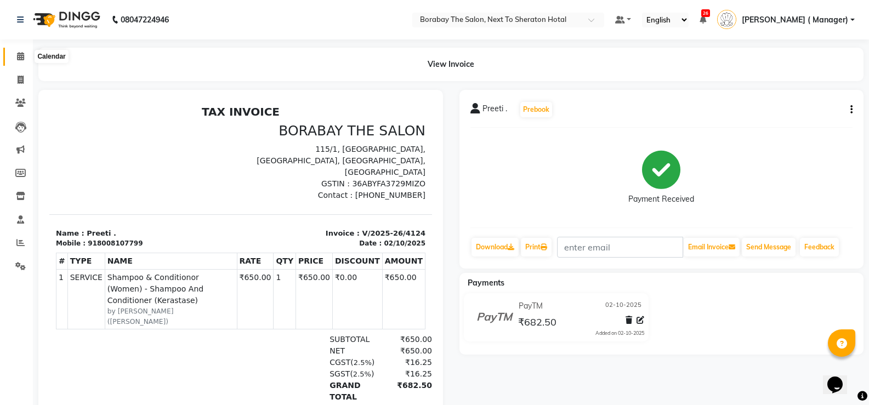
drag, startPoint x: 714, startPoint y: 385, endPoint x: 19, endPoint y: 50, distance: 772.0
click at [19, 50] on span at bounding box center [20, 56] width 19 height 13
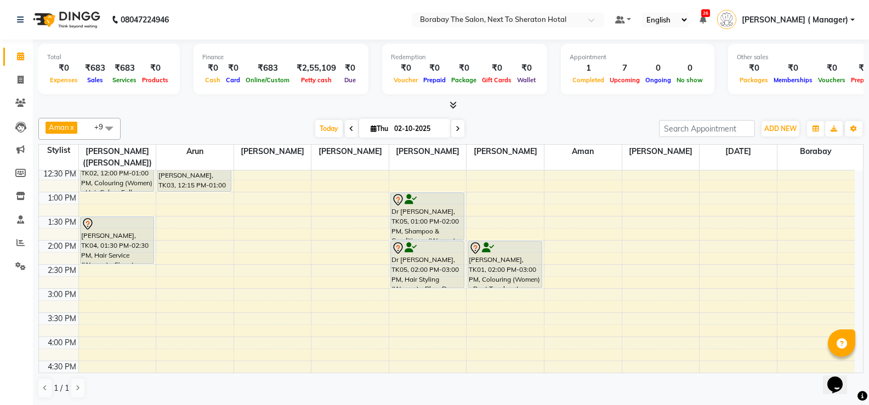
scroll to position [110, 0]
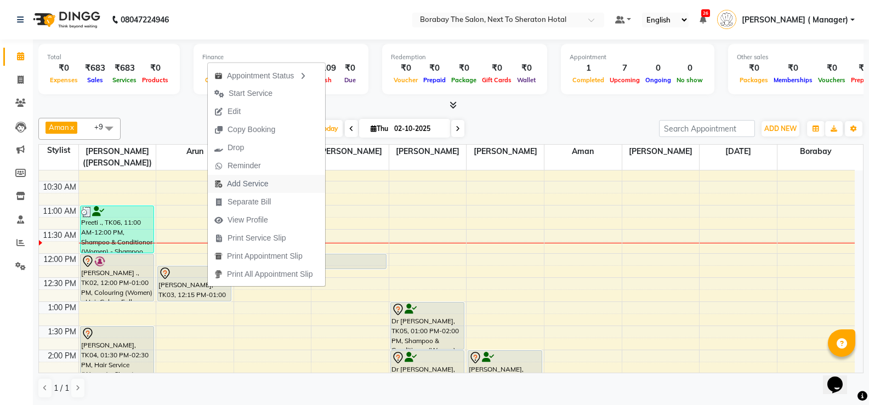
click at [250, 185] on span "Add Service" at bounding box center [247, 184] width 41 height 12
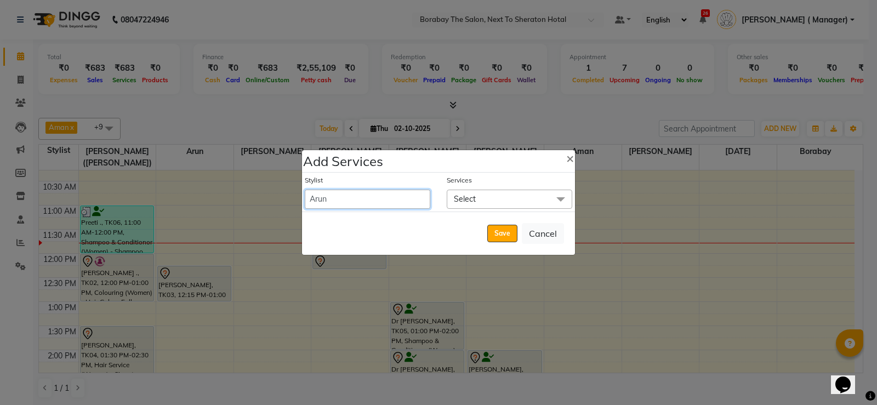
click at [418, 200] on select "[PERSON_NAME] [PERSON_NAME] Borabay Counter [PERSON_NAME] (Sameer) [DATE] [PERS…" at bounding box center [368, 199] width 126 height 19
select select "72779"
click at [305, 190] on select "[PERSON_NAME] [PERSON_NAME] Borabay Counter [PERSON_NAME] (Sameer) [DATE] [PERS…" at bounding box center [368, 199] width 126 height 19
select select "780"
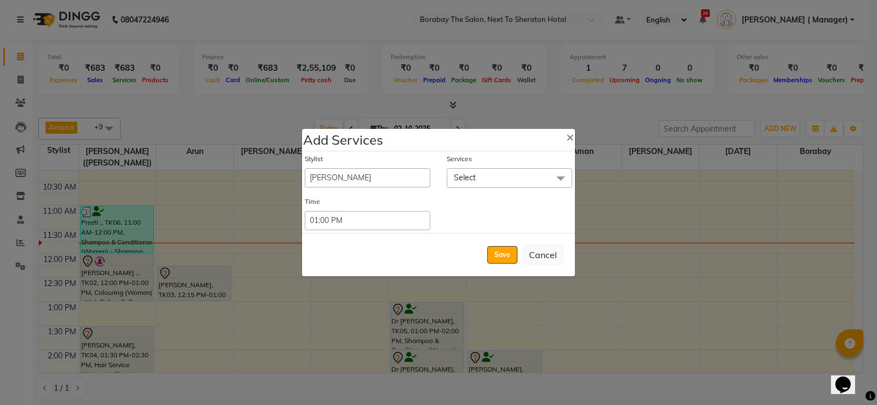
click at [507, 186] on span "Select" at bounding box center [510, 177] width 126 height 19
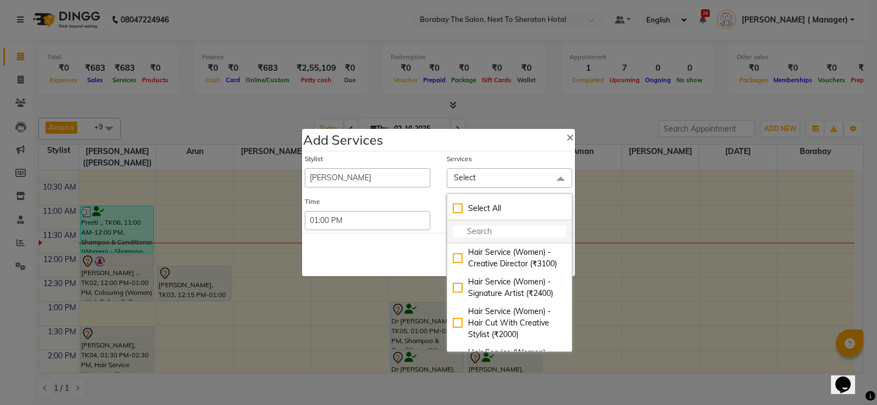
click at [482, 230] on input "multiselect-search" at bounding box center [509, 232] width 113 height 12
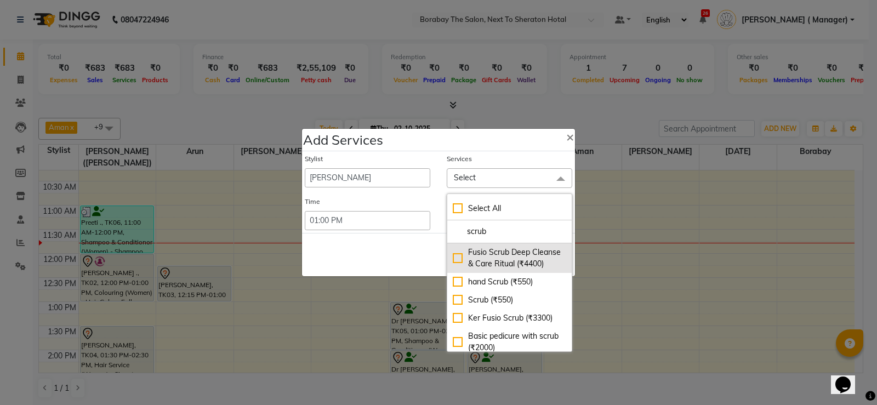
type input "scrub"
click at [460, 263] on div "Fusio Scrub Deep Cleanse & Care Ritual (₹4400)" at bounding box center [509, 258] width 113 height 23
checkbox input "true"
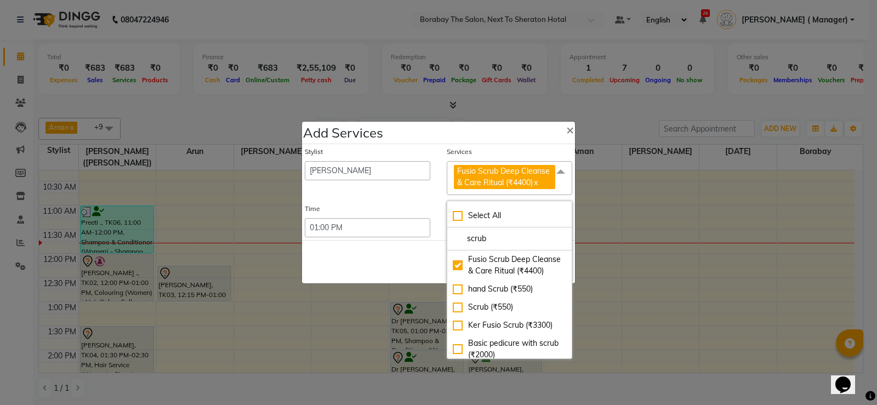
click at [418, 249] on div "Save Cancel" at bounding box center [438, 261] width 273 height 43
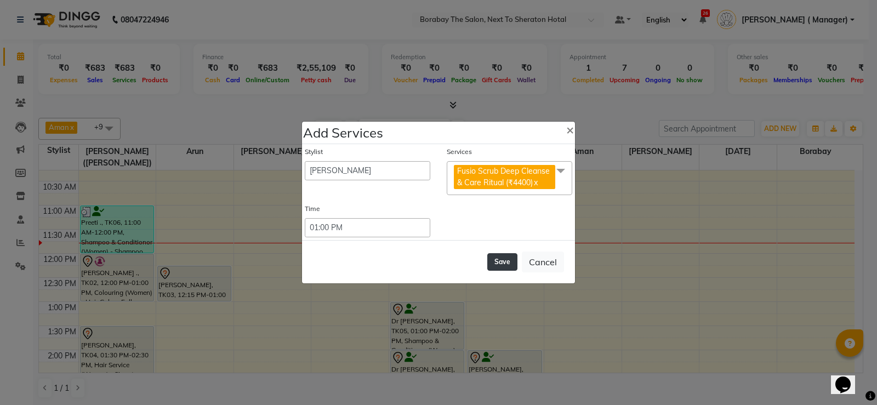
click at [503, 261] on button "Save" at bounding box center [502, 262] width 30 height 18
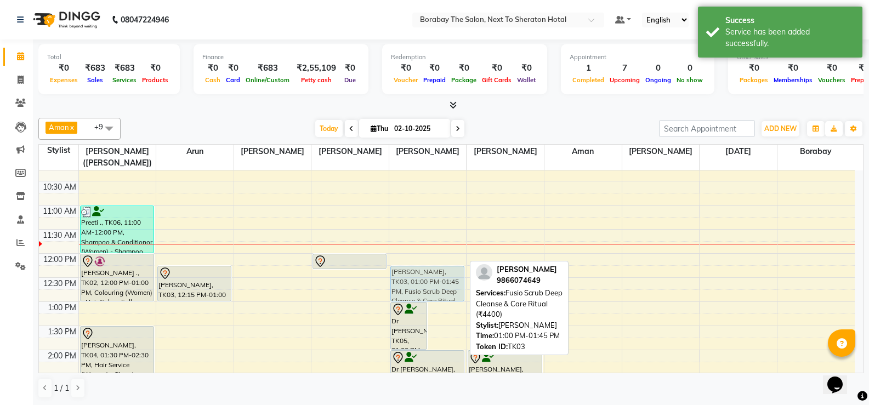
drag, startPoint x: 450, startPoint y: 324, endPoint x: 447, endPoint y: 287, distance: 36.8
click at [447, 287] on div "Dr [PERSON_NAME], TK05, 01:00 PM-02:00 PM, Shampoo & Conditionor (Women) - Sham…" at bounding box center [427, 374] width 77 height 627
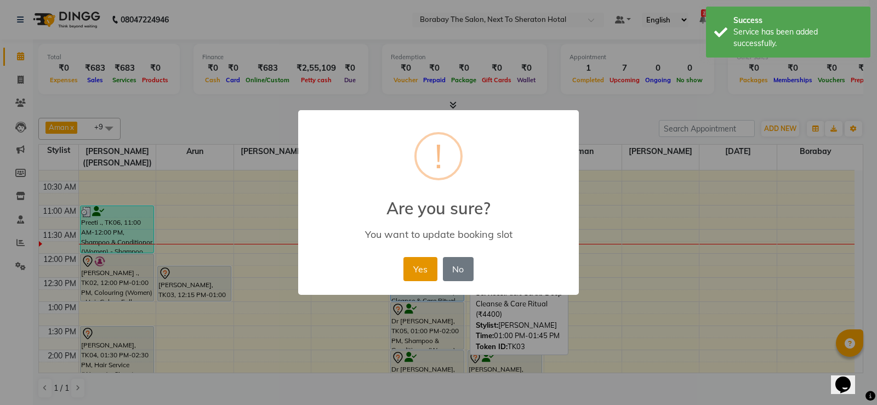
click at [418, 274] on button "Yes" at bounding box center [419, 269] width 33 height 24
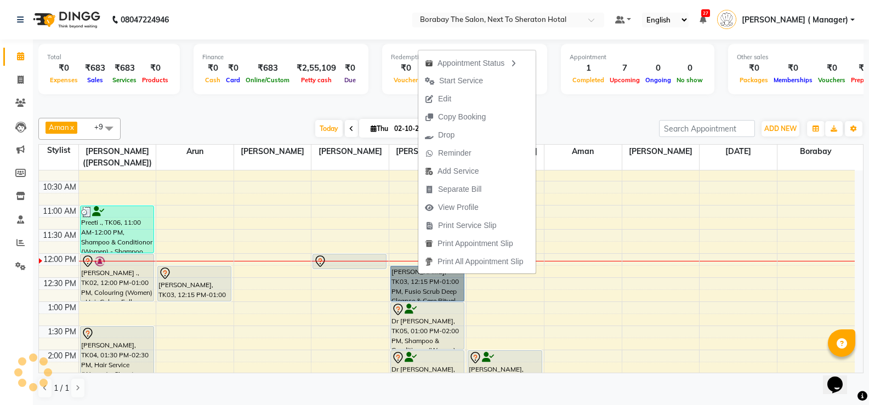
click at [304, 202] on div "8:00 AM 8:30 AM 9:00 AM 9:30 AM 10:00 AM 10:30 AM 11:00 AM 11:30 AM 12:00 PM 12…" at bounding box center [447, 374] width 816 height 627
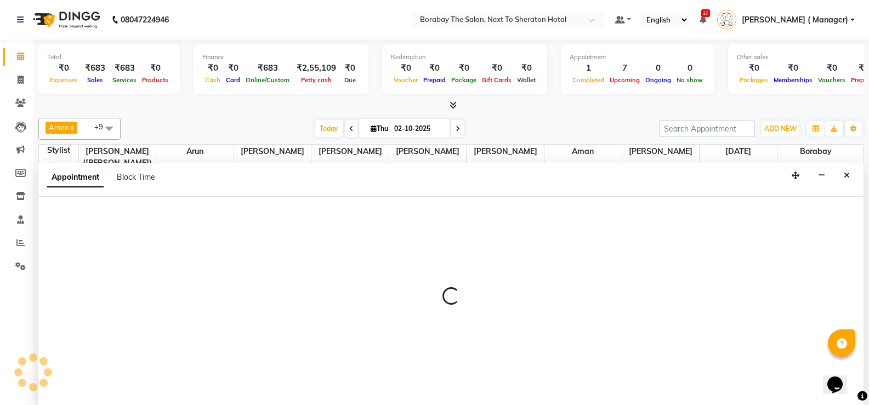
scroll to position [1, 0]
select select "31361"
select select "645"
select select "tentative"
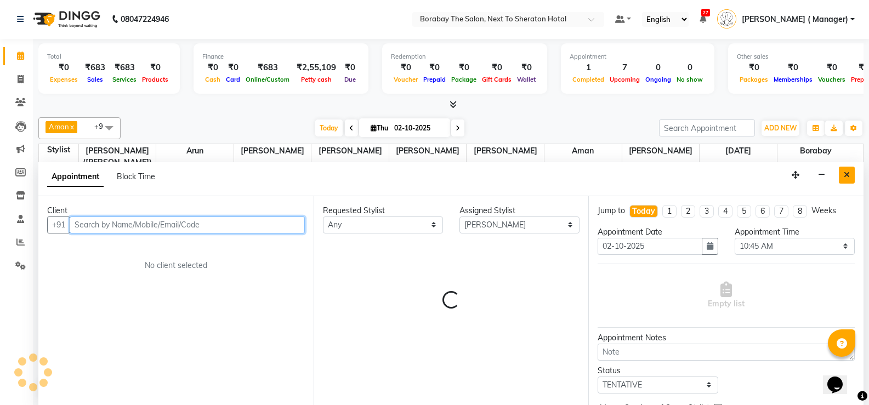
click at [845, 180] on button "Close" at bounding box center [847, 175] width 16 height 17
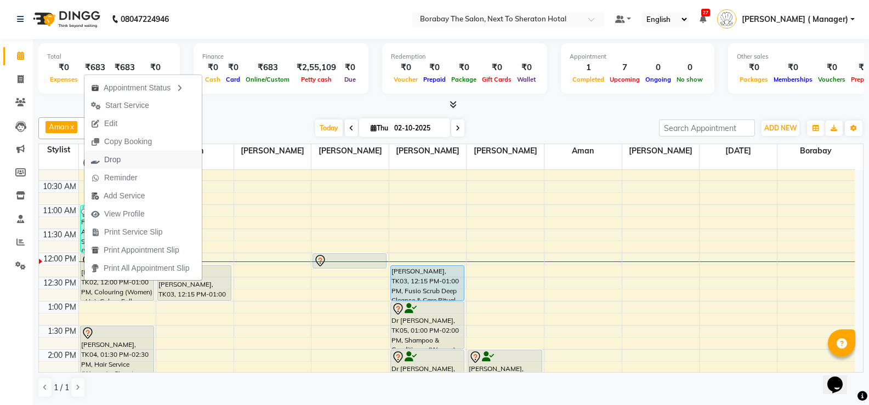
click at [114, 162] on span "Drop" at bounding box center [112, 160] width 16 height 12
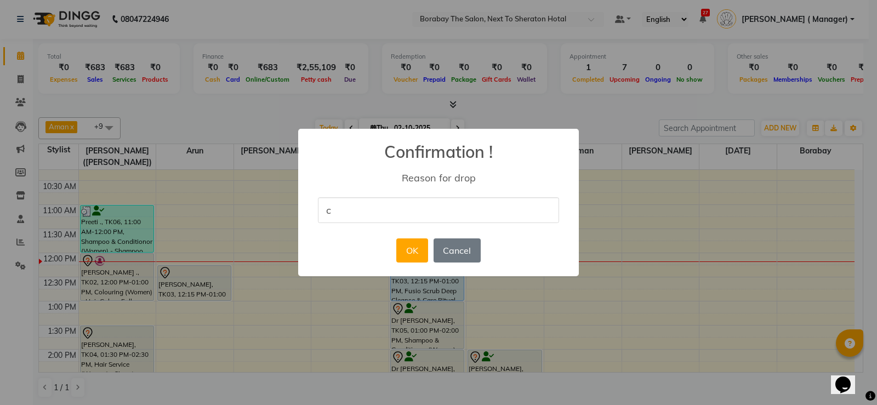
type input "client did not turn up"
click at [413, 255] on button "OK" at bounding box center [411, 250] width 31 height 24
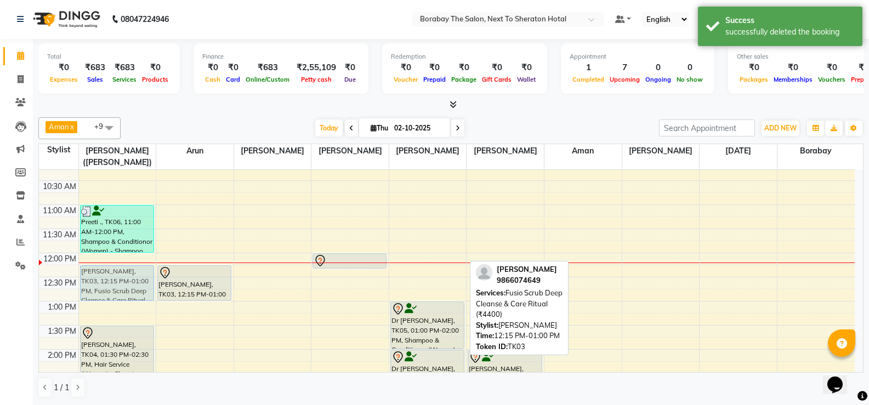
drag, startPoint x: 422, startPoint y: 279, endPoint x: 130, endPoint y: 275, distance: 291.1
click at [130, 275] on tr "Preeti ., TK06, 11:00 AM-12:00 PM, Shampoo & Conditionor (Women) - Shampoo And …" at bounding box center [447, 373] width 816 height 627
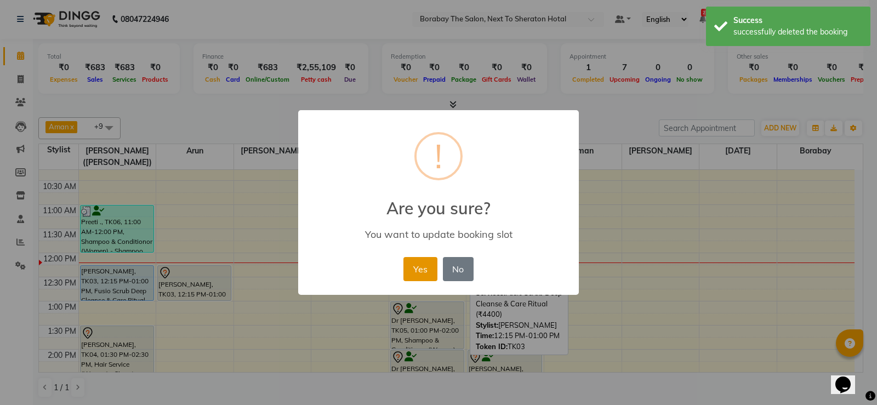
click at [426, 278] on button "Yes" at bounding box center [419, 269] width 33 height 24
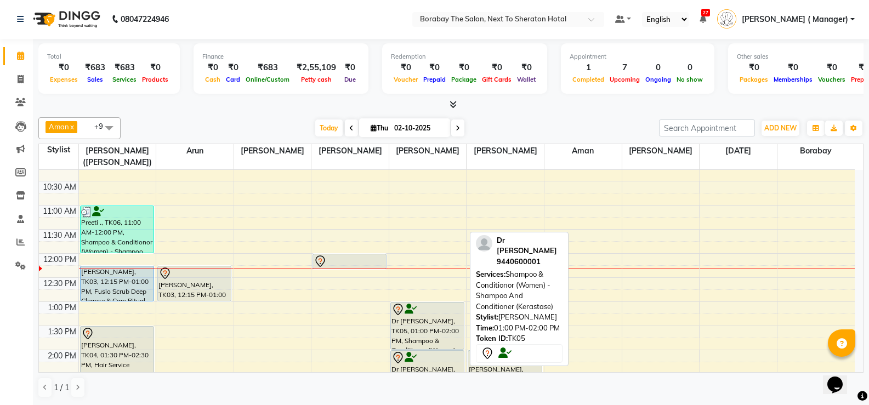
scroll to position [110, 0]
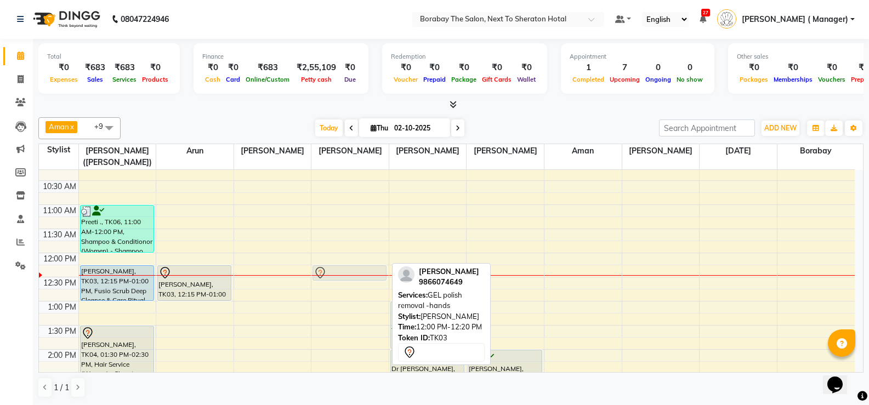
click at [335, 266] on div "[PERSON_NAME], TK03, 12:00 PM-12:20 PM, GEL polish removal -hands [PERSON_NAME]…" at bounding box center [349, 373] width 77 height 627
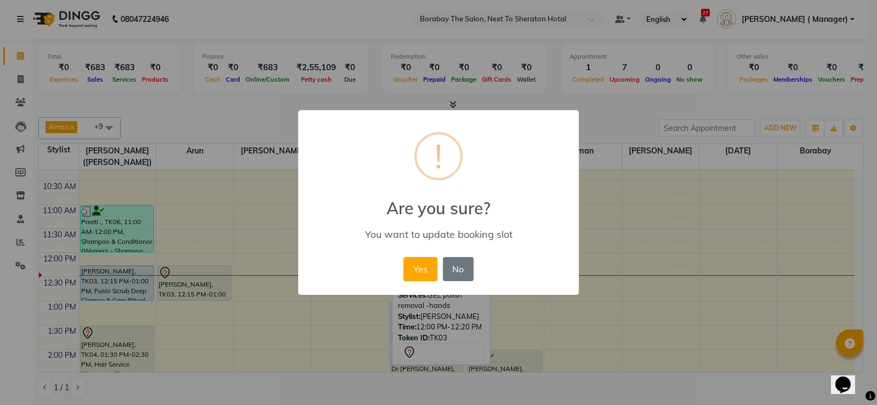
drag, startPoint x: 428, startPoint y: 272, endPoint x: 440, endPoint y: 271, distance: 12.1
click at [427, 272] on button "Yes" at bounding box center [419, 269] width 33 height 24
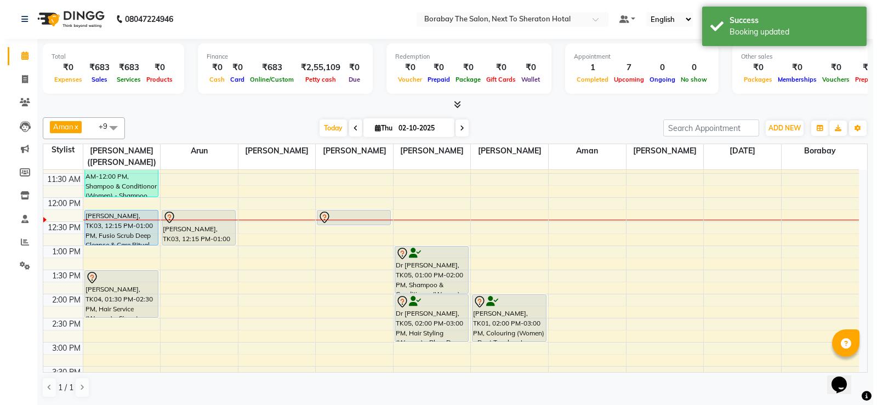
scroll to position [164, 0]
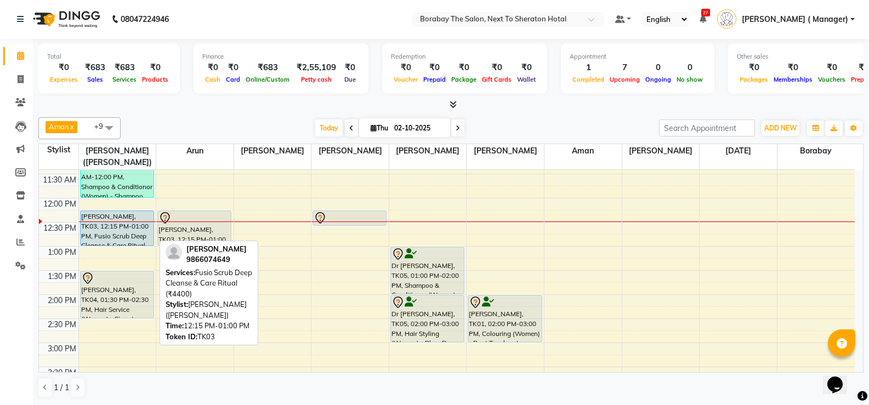
click at [117, 233] on div "[PERSON_NAME], TK03, 12:15 PM-01:00 PM, Fusio Scrub Deep Cleanse & Care Ritual …" at bounding box center [117, 228] width 73 height 35
click at [110, 231] on div "[PERSON_NAME], TK03, 12:15 PM-01:00 PM, Fusio Scrub Deep Cleanse & Care Ritual …" at bounding box center [117, 228] width 73 height 35
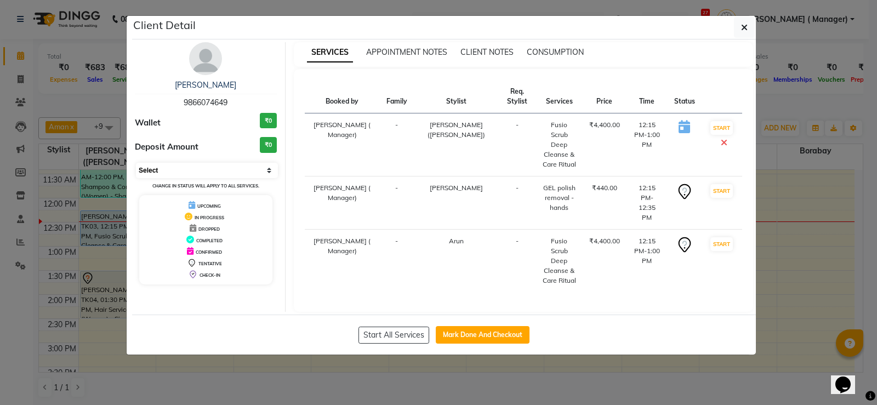
click at [171, 174] on select "Select IN SERVICE CONFIRMED TENTATIVE CHECK IN MARK DONE DROPPED UPCOMING" at bounding box center [207, 170] width 142 height 15
select select "1"
click at [136, 163] on select "Select IN SERVICE CONFIRMED TENTATIVE CHECK IN MARK DONE DROPPED UPCOMING" at bounding box center [207, 170] width 142 height 15
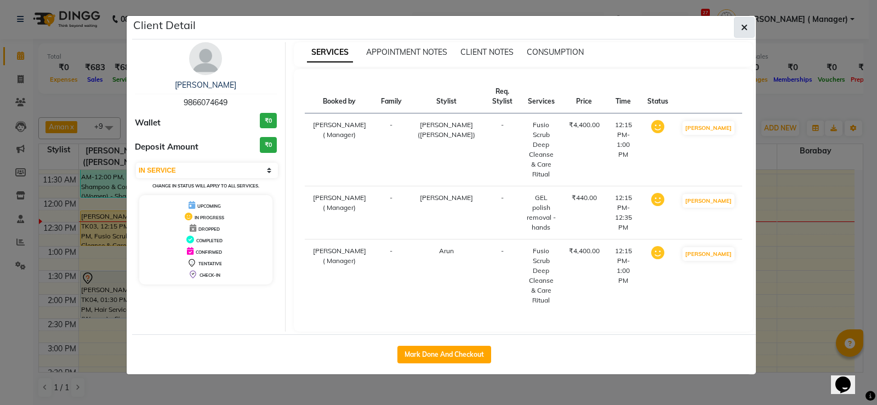
click at [742, 23] on icon "button" at bounding box center [744, 27] width 7 height 9
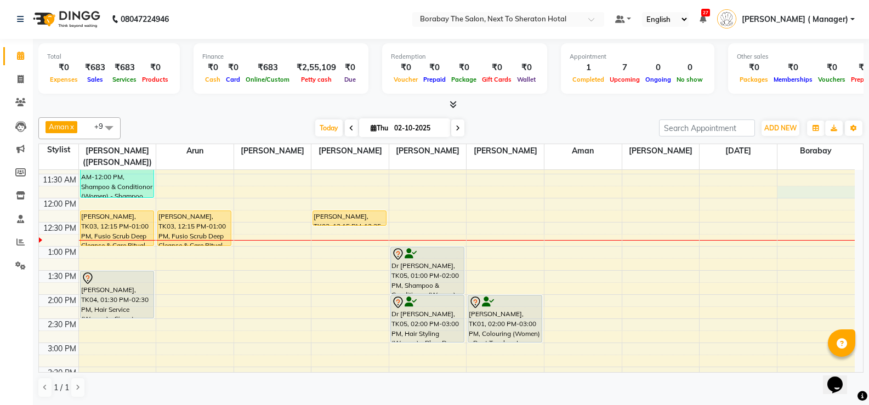
click at [815, 189] on div "8:00 AM 8:30 AM 9:00 AM 9:30 AM 10:00 AM 10:30 AM 11:00 AM 11:30 AM 12:00 PM 12…" at bounding box center [447, 318] width 816 height 627
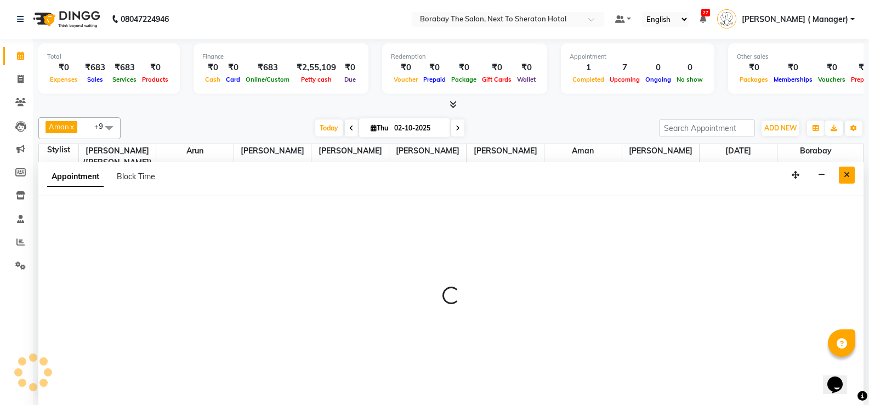
click at [849, 175] on icon "Close" at bounding box center [847, 175] width 6 height 8
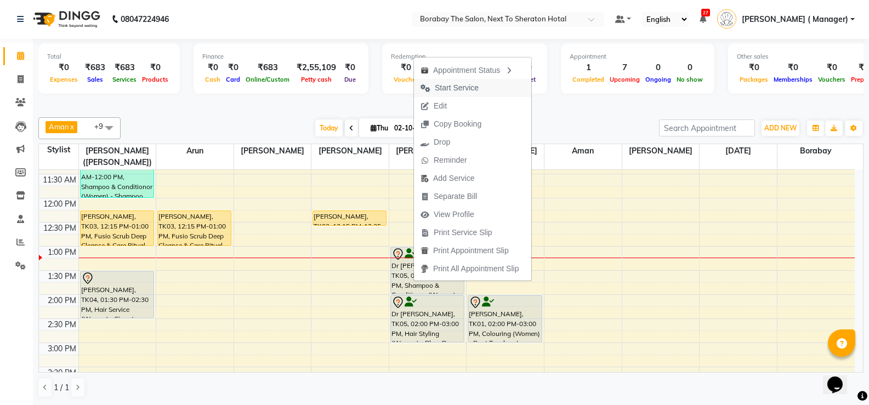
click at [463, 83] on span "Start Service" at bounding box center [457, 88] width 44 height 12
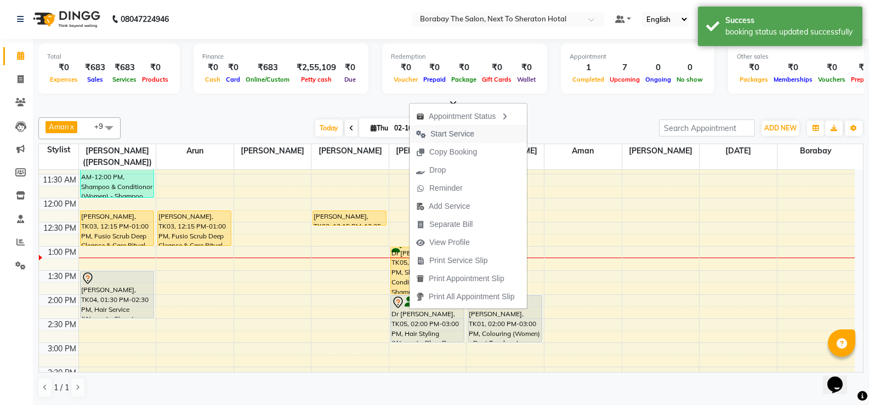
click at [437, 130] on span "Start Service" at bounding box center [452, 134] width 44 height 12
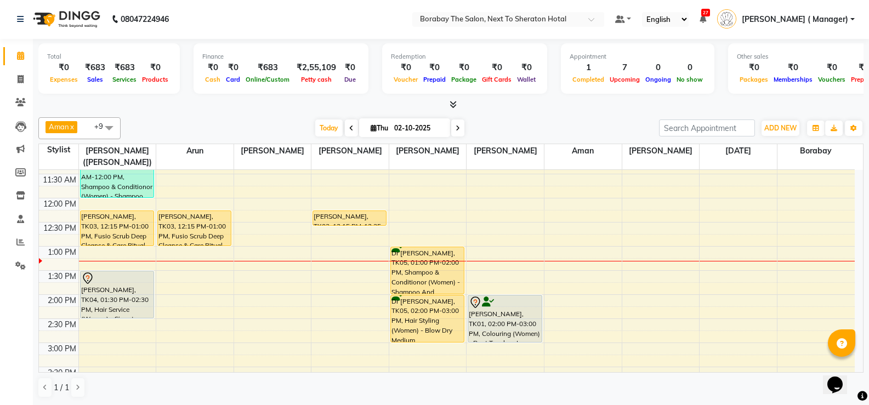
click at [184, 242] on div "[PERSON_NAME], TK03, 12:15 PM-01:00 PM, Fusio Scrub Deep Cleanse & Care Ritual" at bounding box center [194, 228] width 73 height 35
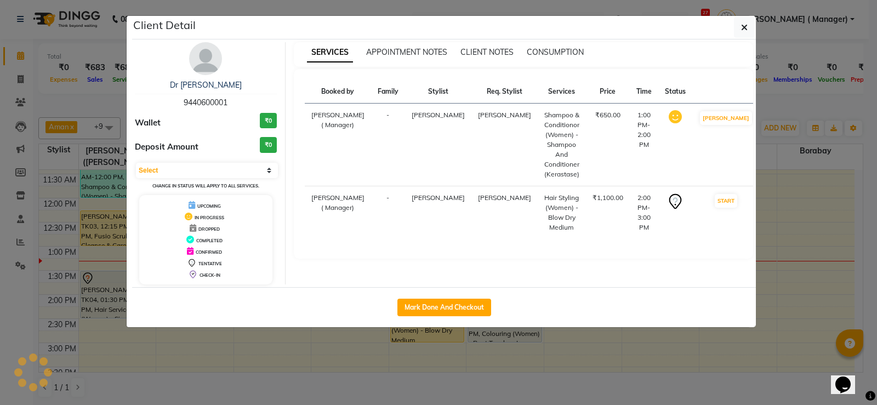
select select "1"
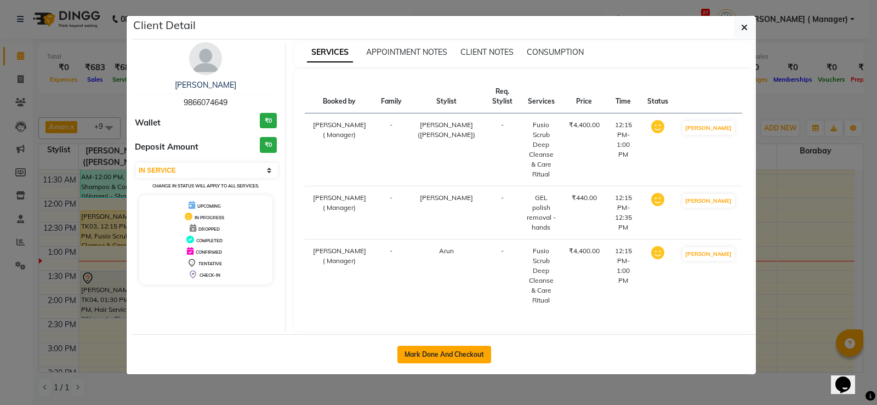
click at [453, 346] on button "Mark Done And Checkout" at bounding box center [444, 355] width 94 height 18
select select "4945"
select select "service"
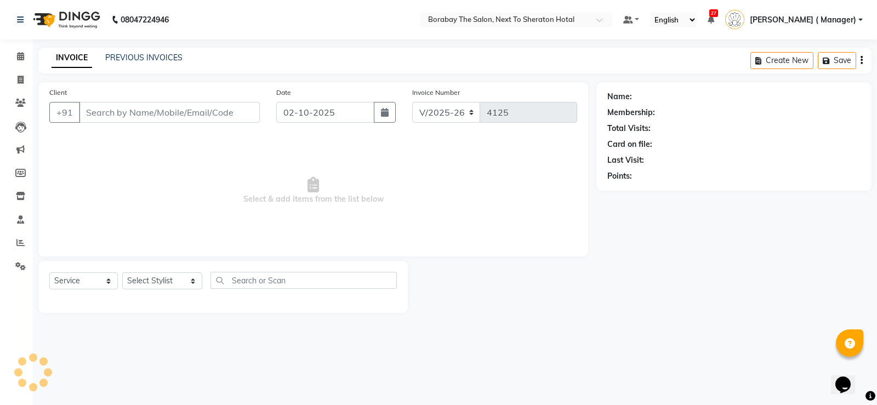
type input "9866074649"
select select "31355"
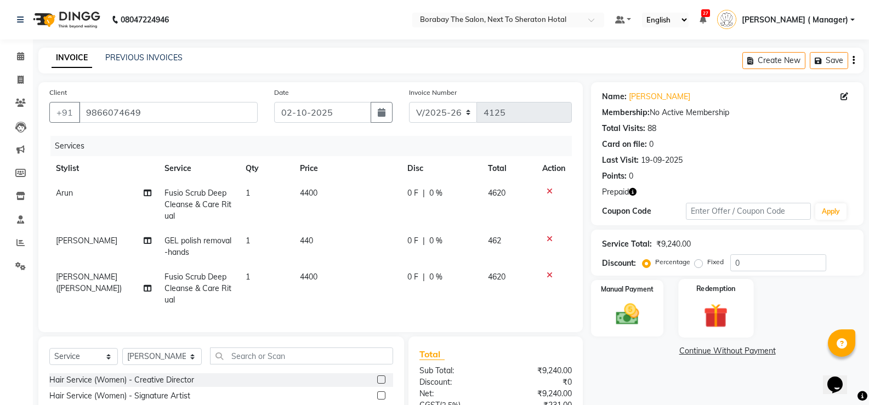
click at [742, 279] on div "Redemption" at bounding box center [715, 308] width 75 height 59
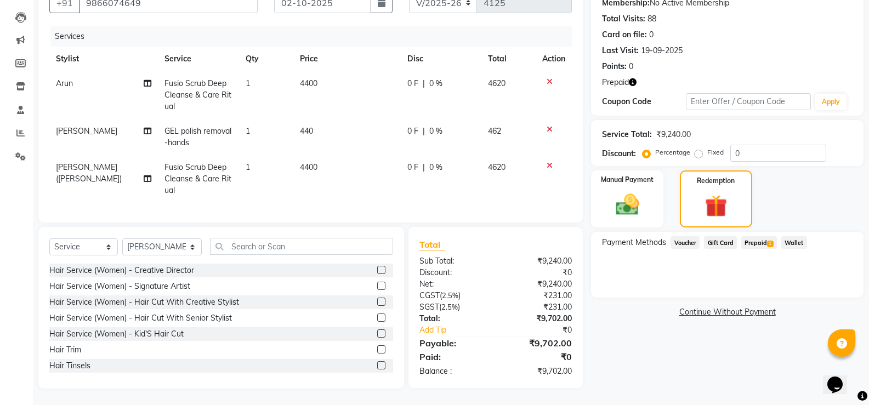
click at [762, 244] on span "Prepaid 1" at bounding box center [759, 242] width 36 height 13
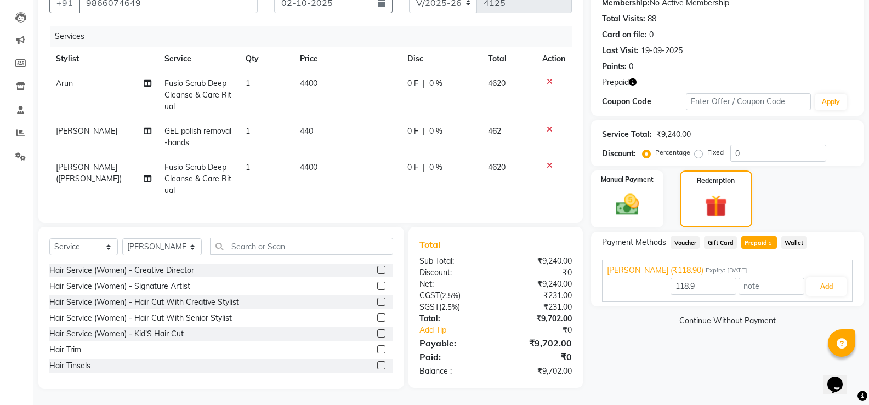
click at [656, 356] on div "Name: [PERSON_NAME] Membership: No Active Membership Total Visits: 88 Card on f…" at bounding box center [731, 181] width 281 height 416
click at [751, 149] on input "0" at bounding box center [778, 153] width 96 height 17
click at [619, 334] on div "Name: [PERSON_NAME] Membership: No Active Membership Total Visits: 88 Card on f…" at bounding box center [731, 181] width 281 height 416
click at [226, 84] on span "Fusio Scrub Deep Cleanse & Care Ritual" at bounding box center [197, 94] width 67 height 33
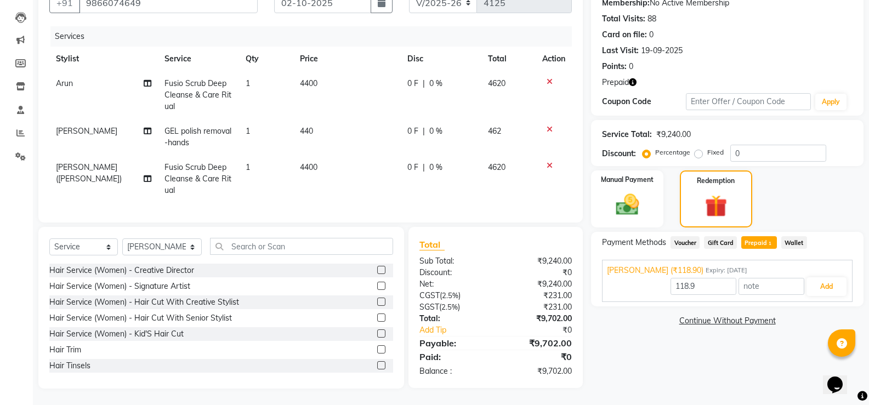
select select "31359"
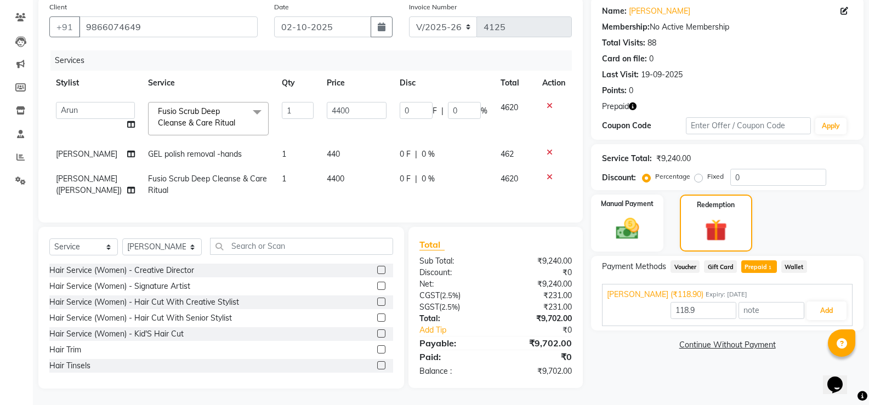
scroll to position [94, 0]
drag, startPoint x: 225, startPoint y: 95, endPoint x: 227, endPoint y: 125, distance: 30.2
click at [225, 102] on span "Fusio Scrub Deep Cleanse & Care Ritual x" at bounding box center [208, 118] width 121 height 33
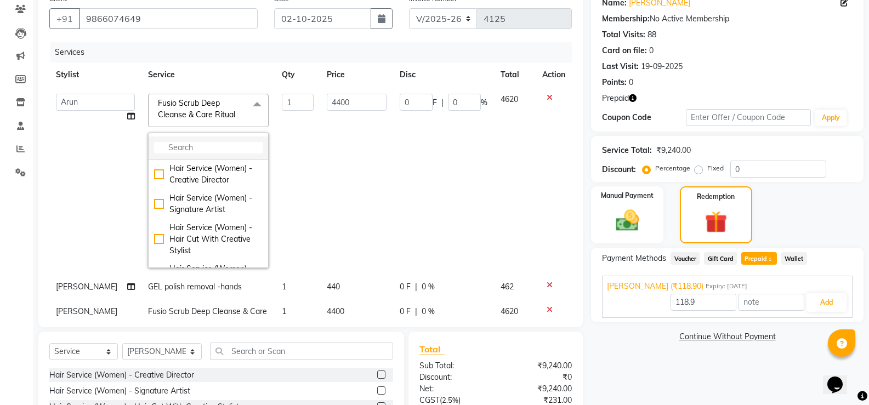
click at [186, 144] on input "multiselect-search" at bounding box center [208, 148] width 109 height 12
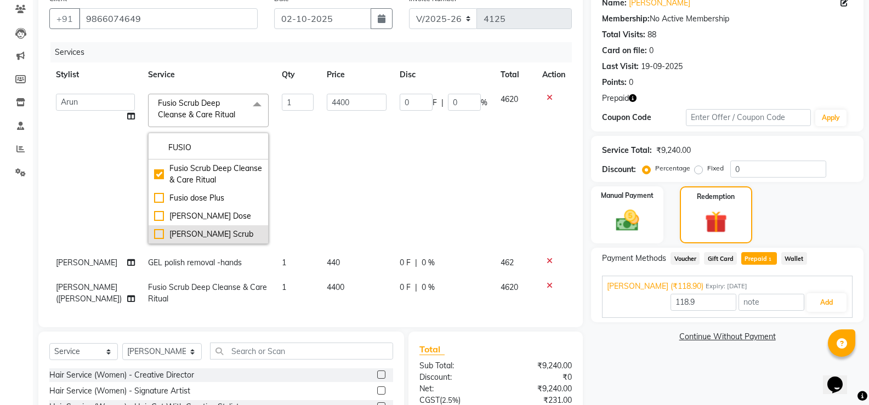
type input "FUSIO"
click at [154, 236] on div "[PERSON_NAME] Scrub" at bounding box center [208, 235] width 109 height 12
checkbox input "false"
checkbox input "true"
type input "3300"
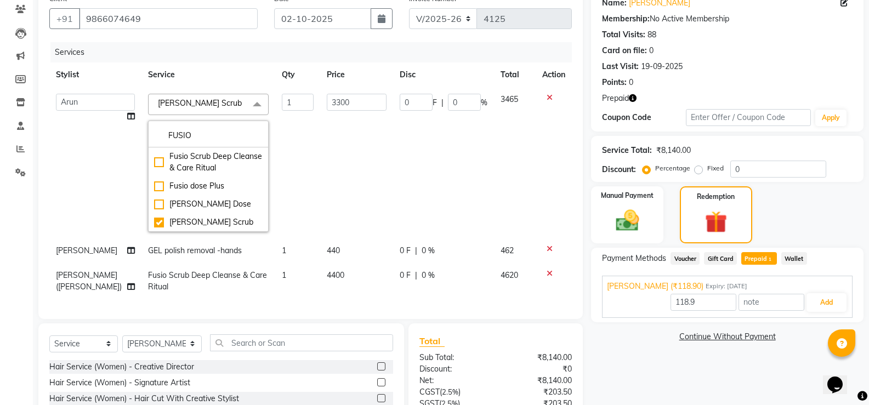
click at [88, 204] on td "[PERSON_NAME] [PERSON_NAME] Borabay Counter [PERSON_NAME] (Sameer) [DATE] [PERS…" at bounding box center [95, 162] width 92 height 151
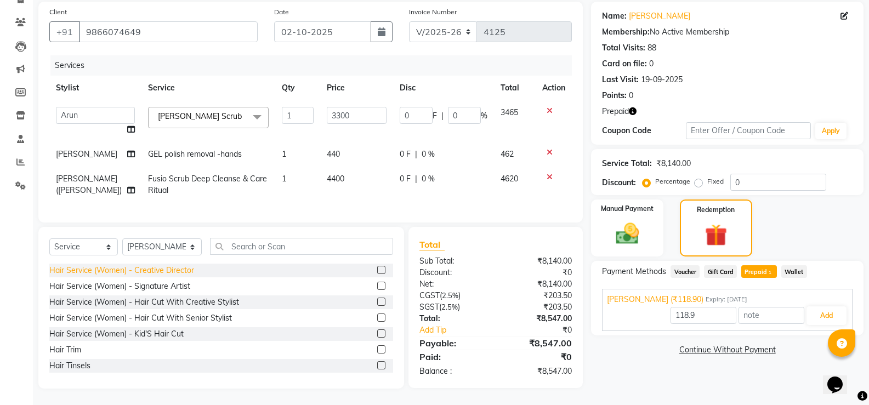
scroll to position [89, 0]
click at [193, 174] on span "Fusio Scrub Deep Cleanse & Care Ritual" at bounding box center [207, 184] width 119 height 21
select select "31355"
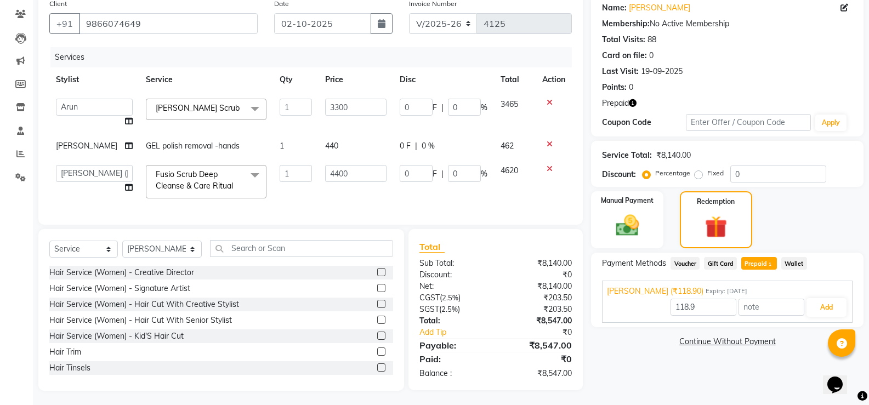
scroll to position [94, 0]
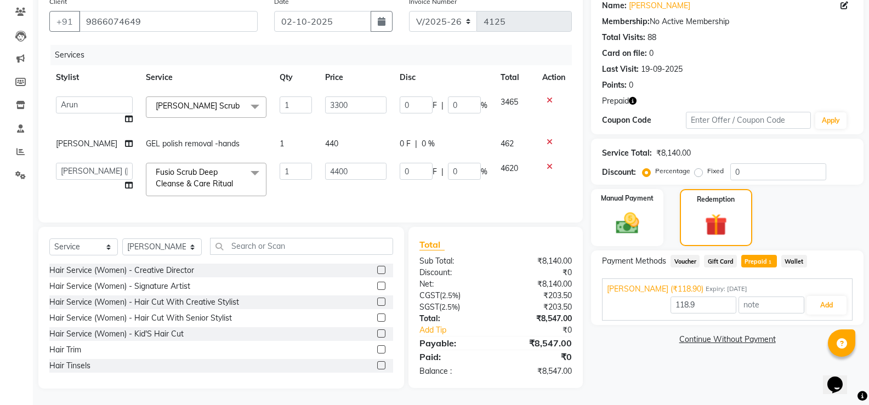
click at [241, 187] on span "Fusio Scrub Deep Cleanse & Care Ritual x" at bounding box center [202, 180] width 99 height 26
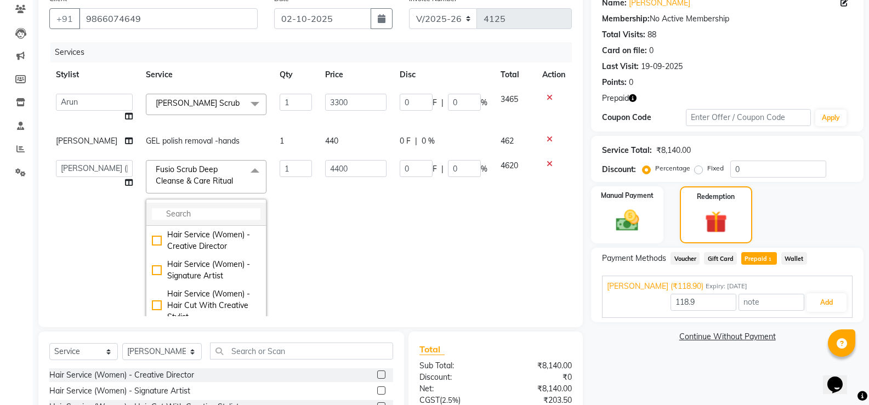
click at [158, 214] on input "multiselect-search" at bounding box center [206, 214] width 109 height 12
type input "FUSIO"
click at [152, 301] on div "[PERSON_NAME] Scrub" at bounding box center [206, 301] width 109 height 12
checkbox input "false"
checkbox input "true"
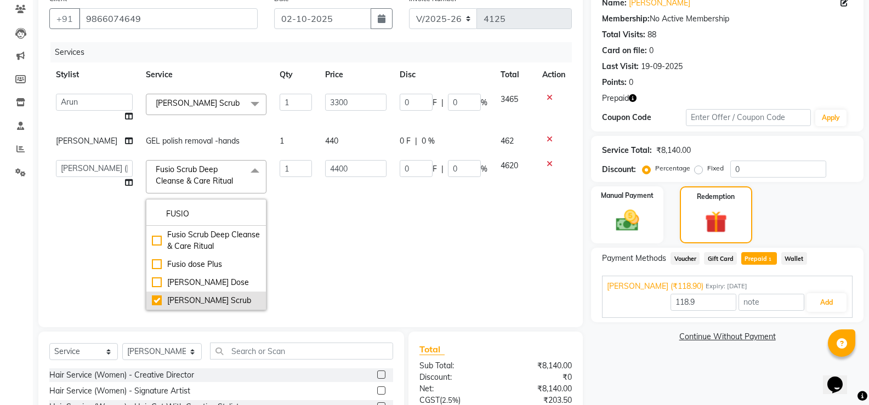
type input "3300"
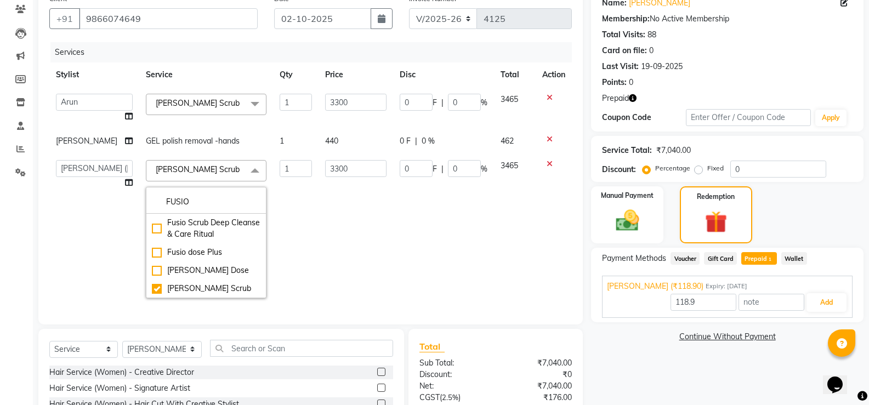
click at [348, 269] on td "3300" at bounding box center [355, 228] width 75 height 151
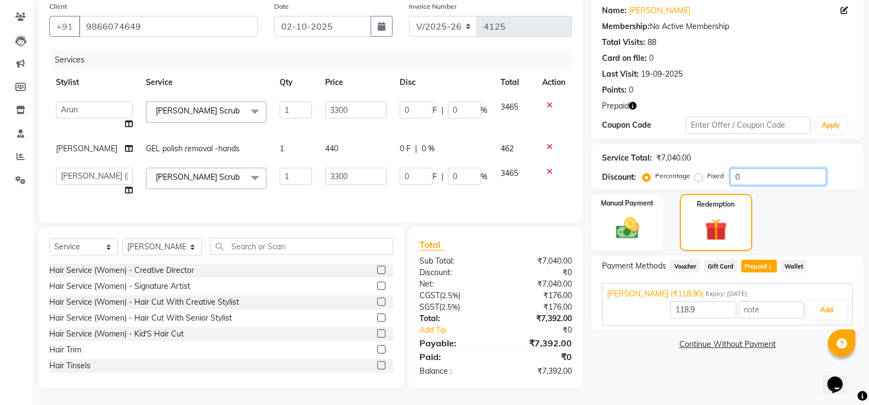
click at [789, 168] on input "0" at bounding box center [778, 176] width 96 height 17
type input "1"
type input "33"
type input "1"
type input "33"
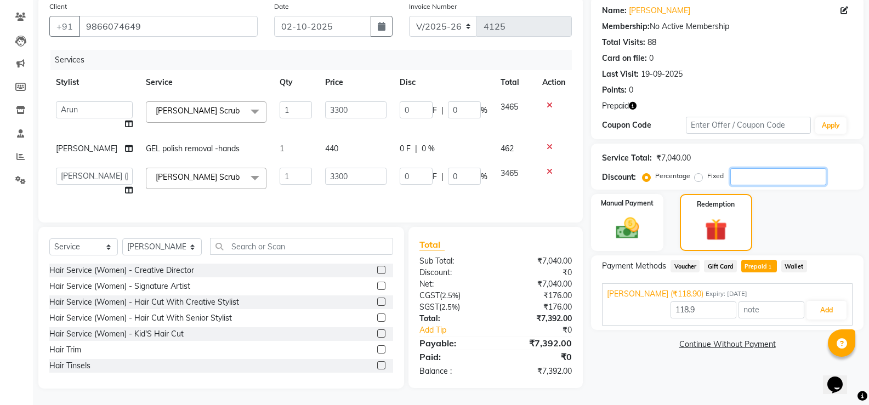
type input "1"
type input "10"
type input "330"
type input "10"
type input "330"
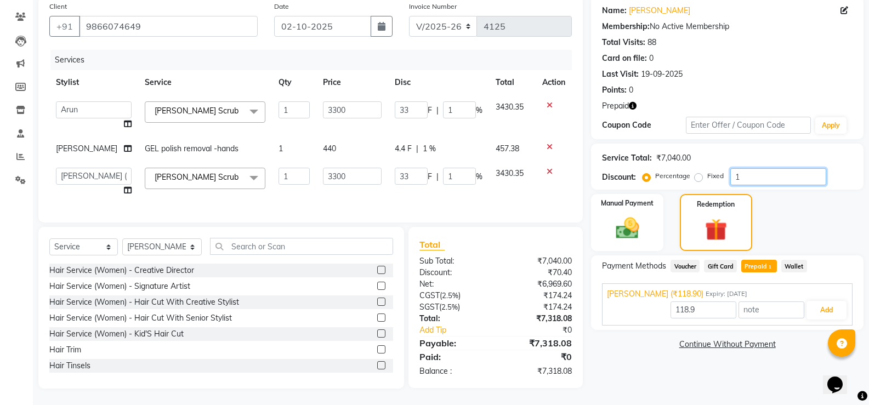
type input "10"
click at [636, 219] on img at bounding box center [626, 228] width 39 height 28
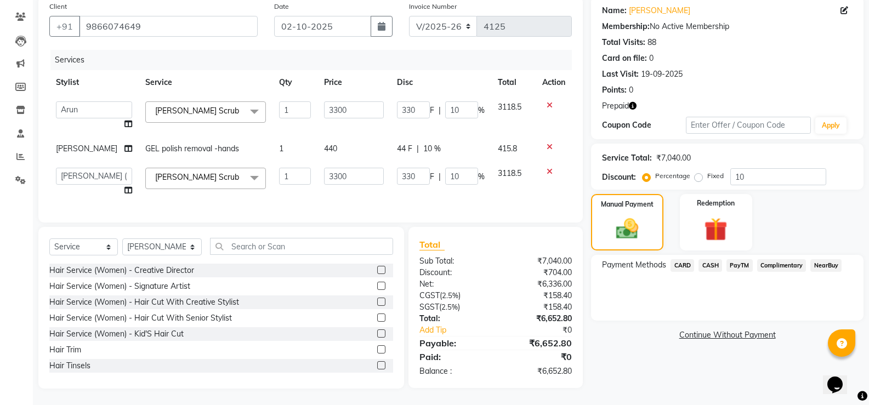
click at [682, 259] on span "CARD" at bounding box center [682, 265] width 24 height 13
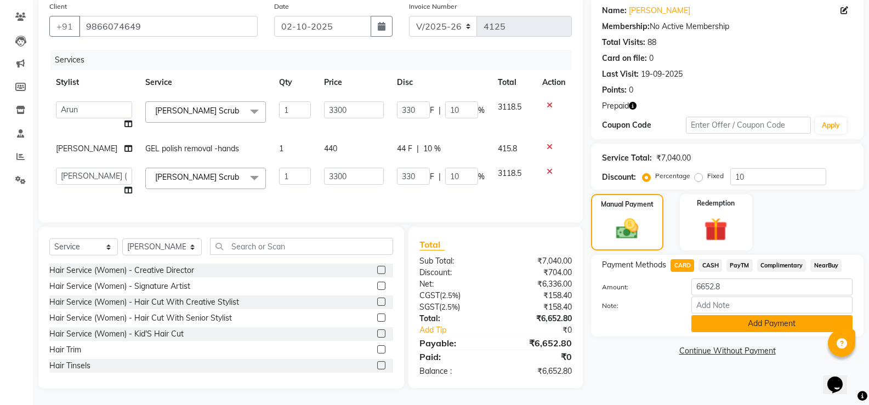
click at [750, 320] on button "Add Payment" at bounding box center [771, 323] width 161 height 17
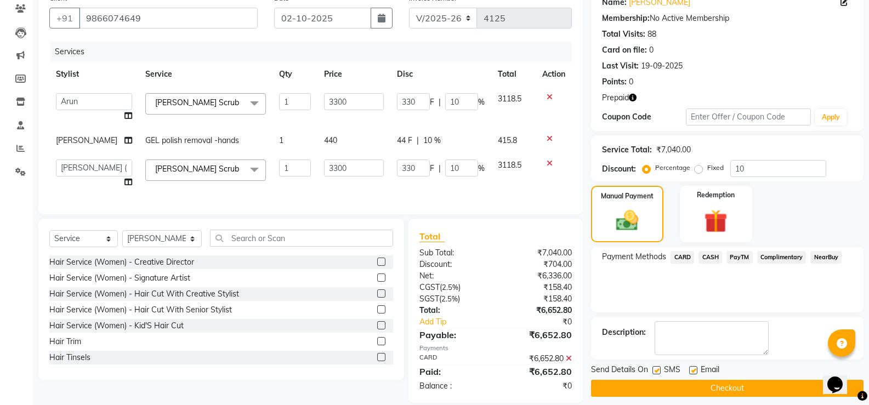
scroll to position [117, 0]
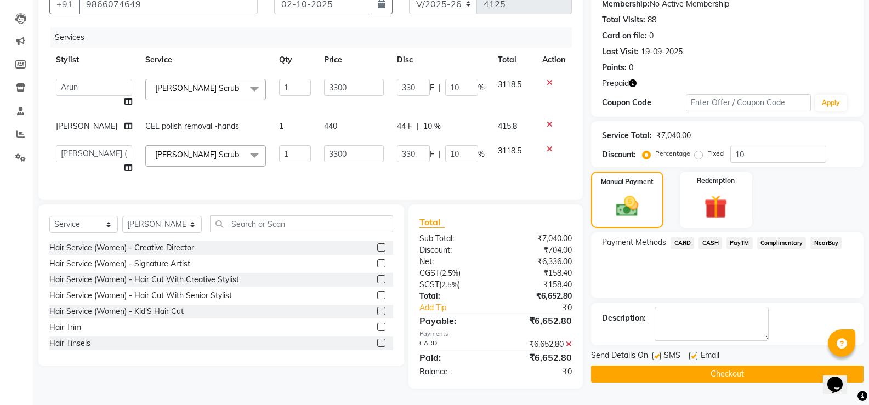
click at [736, 366] on button "Checkout" at bounding box center [727, 374] width 272 height 17
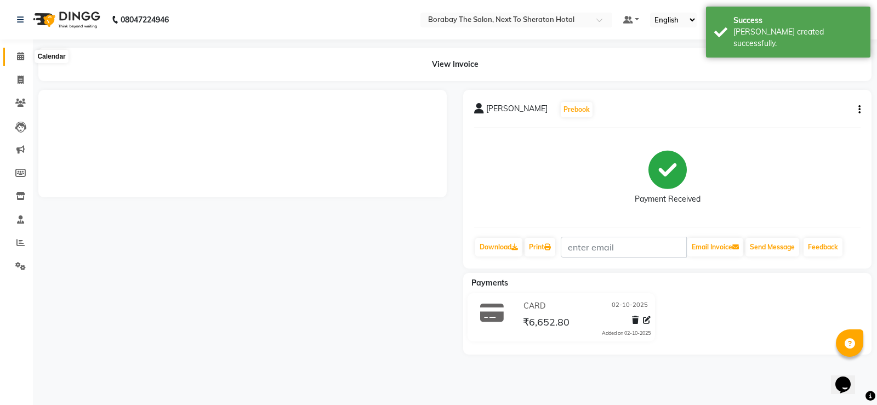
click at [21, 54] on icon at bounding box center [20, 56] width 7 height 8
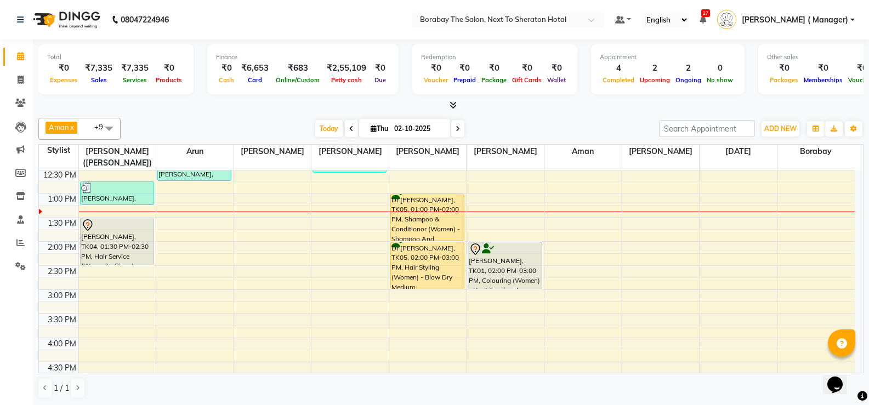
scroll to position [219, 0]
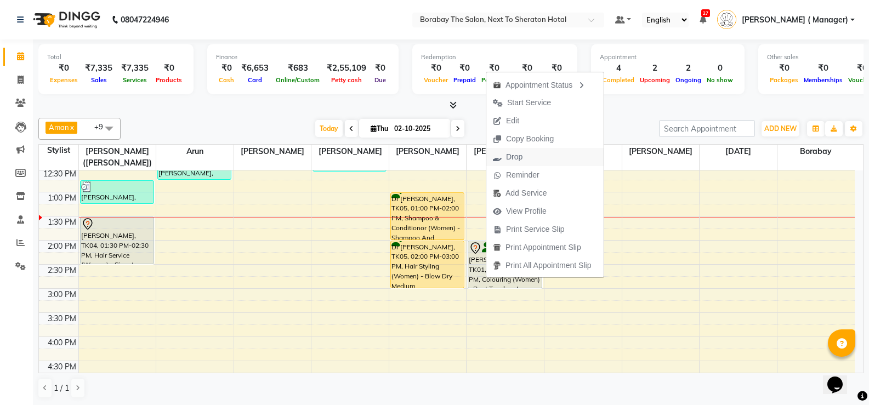
click at [511, 156] on span "Drop" at bounding box center [514, 157] width 16 height 12
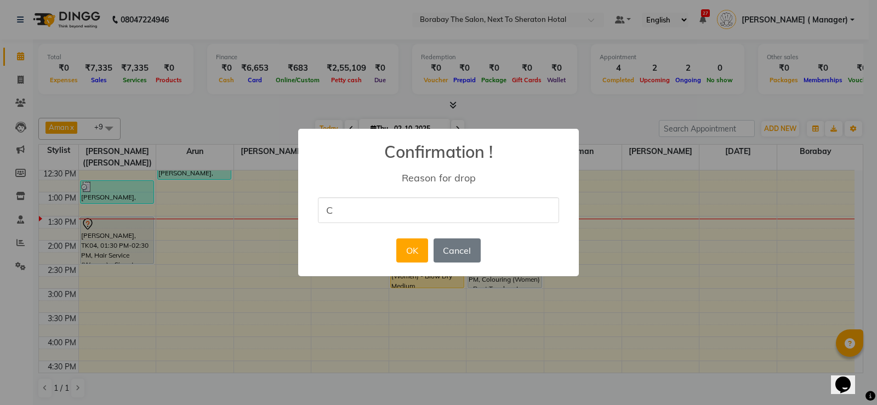
type input "client did not turn up"
click at [406, 257] on button "OK" at bounding box center [411, 250] width 31 height 24
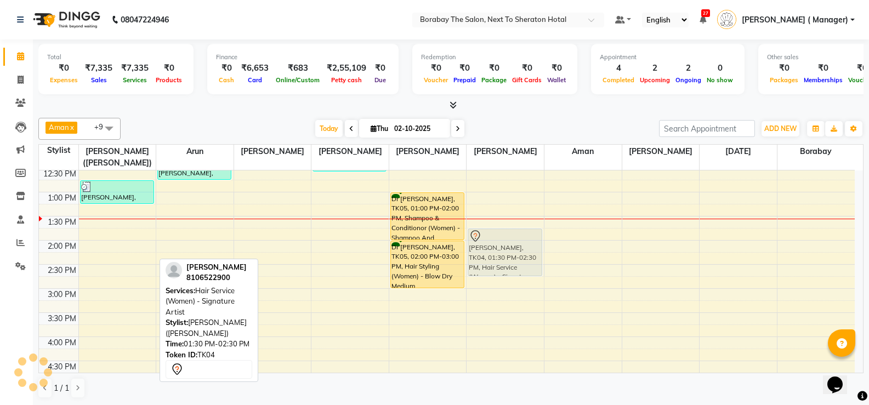
drag, startPoint x: 117, startPoint y: 246, endPoint x: 493, endPoint y: 252, distance: 375.5
click at [493, 252] on tr "Preeti ., TK06, 11:00 AM-12:00 PM, Shampoo & Conditionor (Women) - Shampoo And …" at bounding box center [447, 264] width 816 height 627
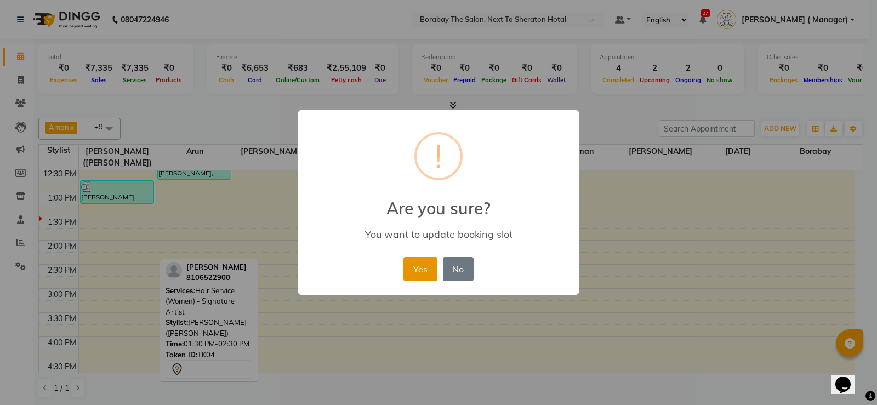
click at [407, 268] on button "Yes" at bounding box center [419, 269] width 33 height 24
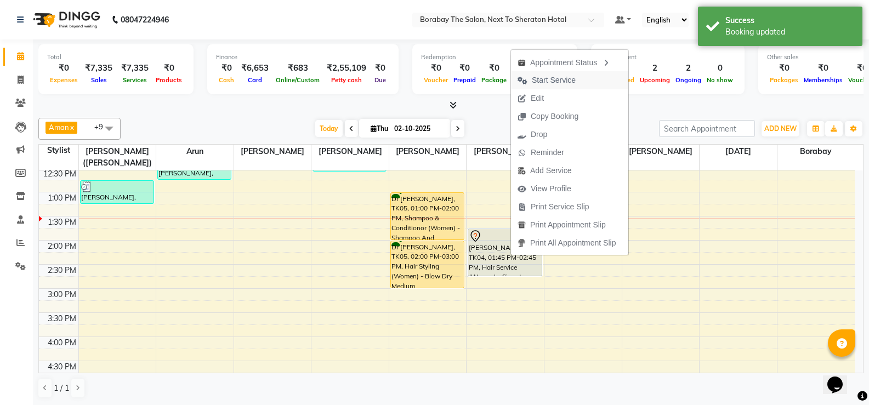
click at [544, 80] on span "Start Service" at bounding box center [554, 81] width 44 height 12
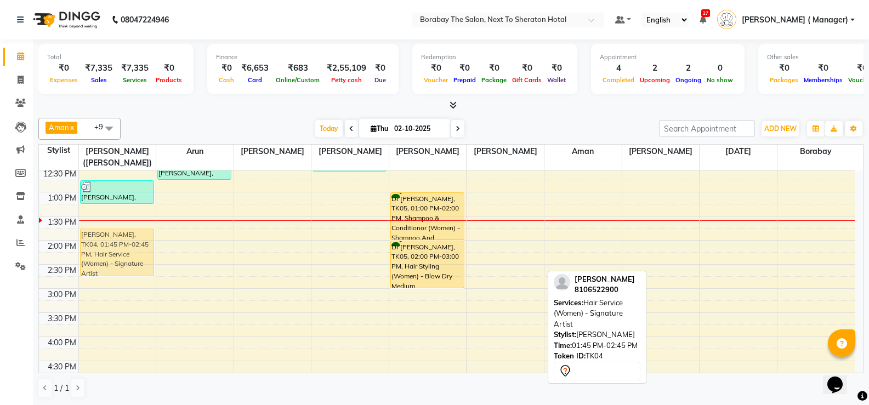
drag, startPoint x: 502, startPoint y: 248, endPoint x: 135, endPoint y: 247, distance: 366.7
click at [136, 247] on tr "Preeti ., TK06, 11:00 AM-12:00 PM, Shampoo & Conditionor (Women) - Shampoo And …" at bounding box center [447, 264] width 816 height 627
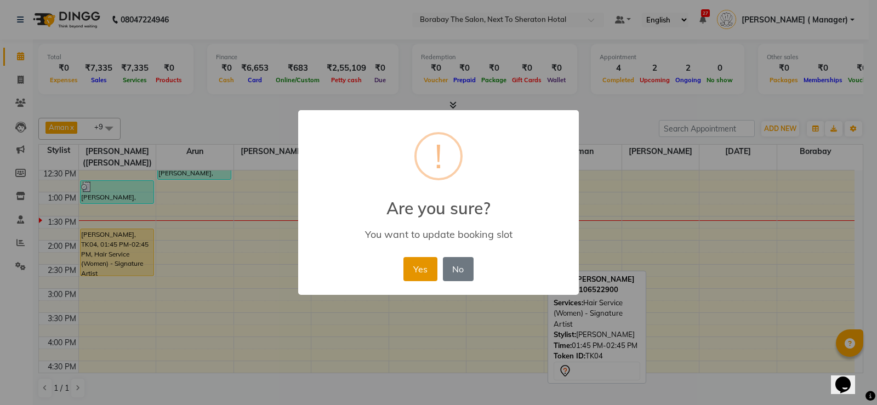
click at [428, 274] on button "Yes" at bounding box center [419, 269] width 33 height 24
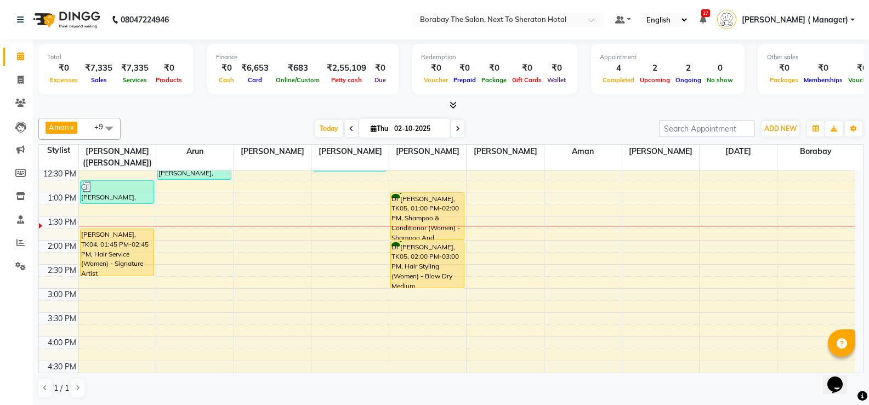
scroll to position [164, 0]
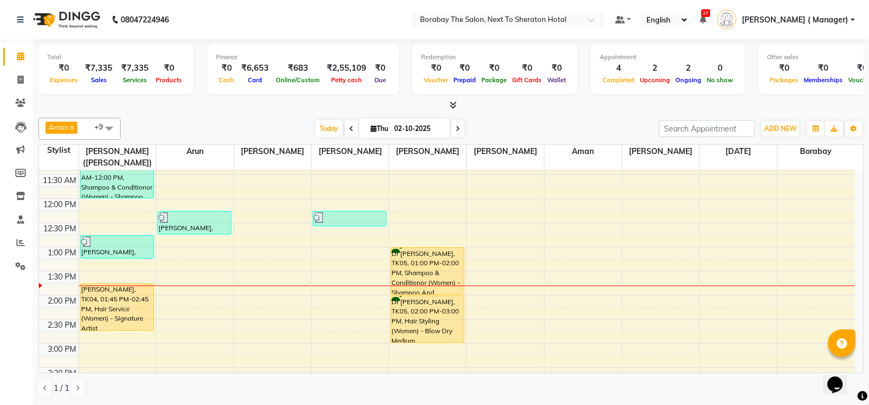
click at [494, 291] on div "8:00 AM 8:30 AM 9:00 AM 9:30 AM 10:00 AM 10:30 AM 11:00 AM 11:30 AM 12:00 PM 12…" at bounding box center [447, 319] width 816 height 627
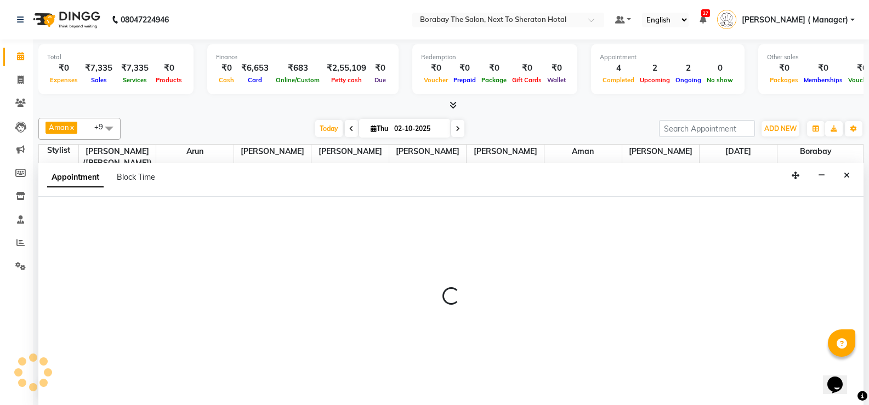
scroll to position [1, 0]
select select "78121"
select select "tentative"
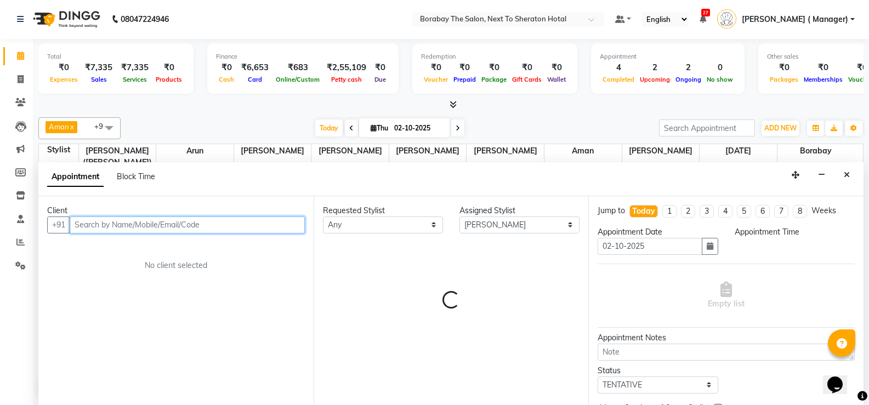
select select "825"
click at [134, 217] on input "text" at bounding box center [187, 225] width 235 height 17
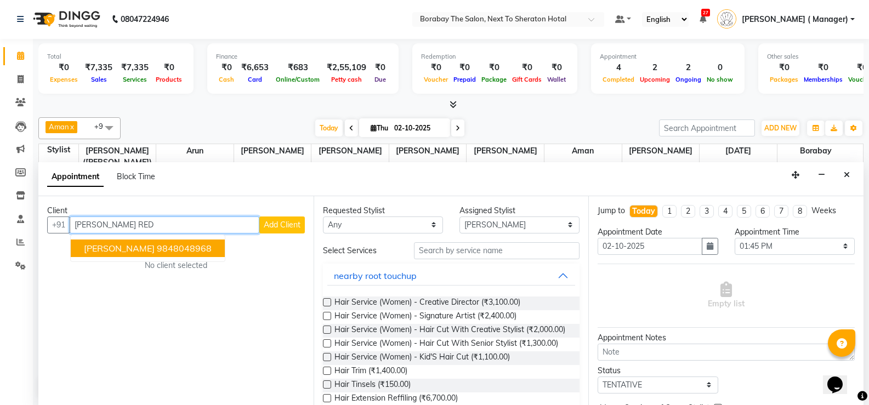
click at [181, 254] on button "[PERSON_NAME] 9848048968" at bounding box center [148, 249] width 154 height 18
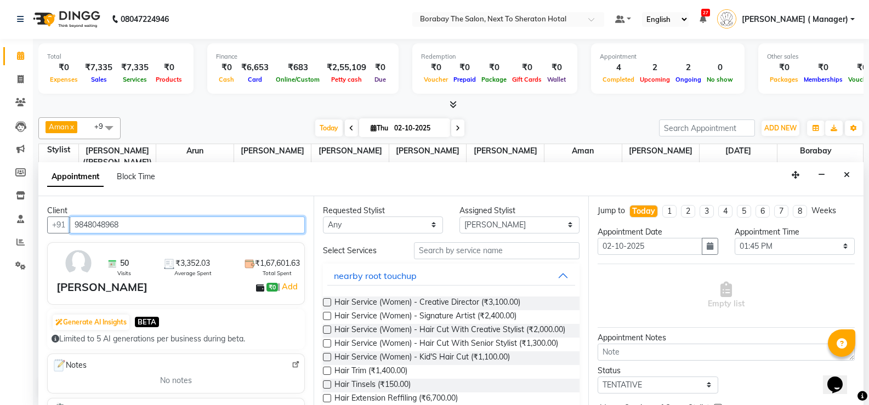
type input "9848048968"
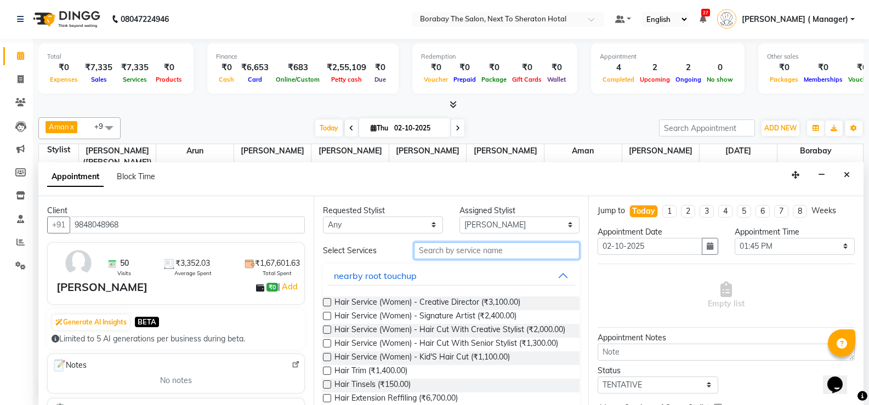
click at [460, 248] on input "text" at bounding box center [497, 250] width 166 height 17
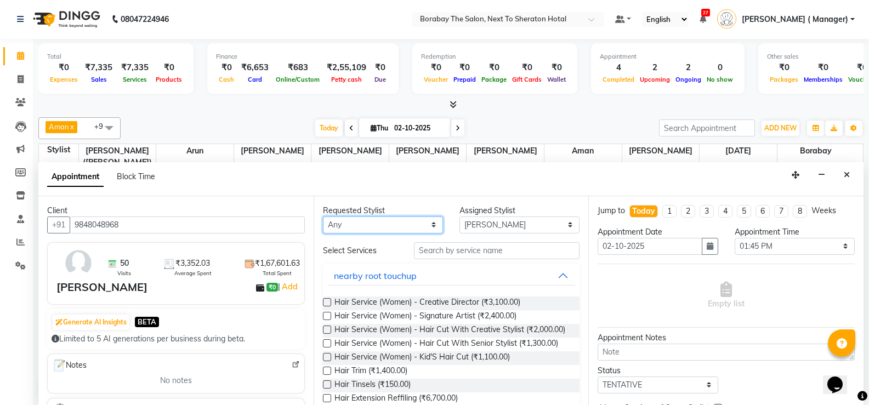
click at [393, 222] on select "Any [PERSON_NAME] [PERSON_NAME] [PERSON_NAME] (Sameer) [DATE] [PERSON_NAME] ( M…" at bounding box center [383, 225] width 120 height 17
select select "78121"
click at [323, 217] on select "Any [PERSON_NAME] [PERSON_NAME] [PERSON_NAME] (Sameer) [DATE] [PERSON_NAME] ( M…" at bounding box center [383, 225] width 120 height 17
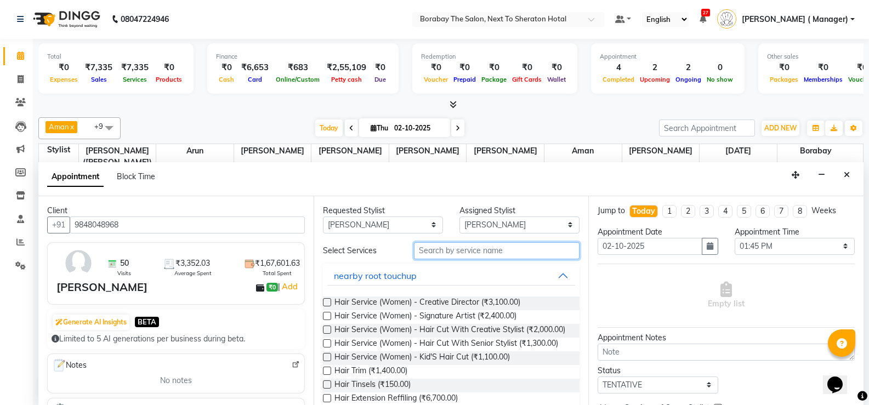
click at [465, 252] on input "text" at bounding box center [497, 250] width 166 height 17
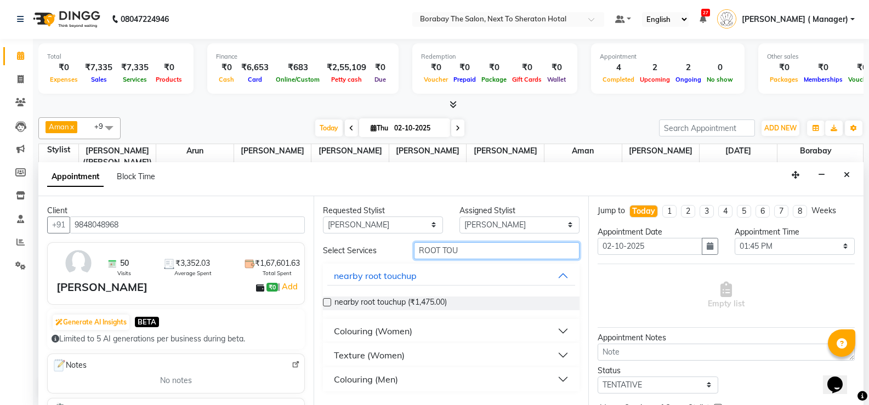
type input "ROOT TOU"
click at [356, 328] on div "Colouring (Women)" at bounding box center [373, 331] width 78 height 13
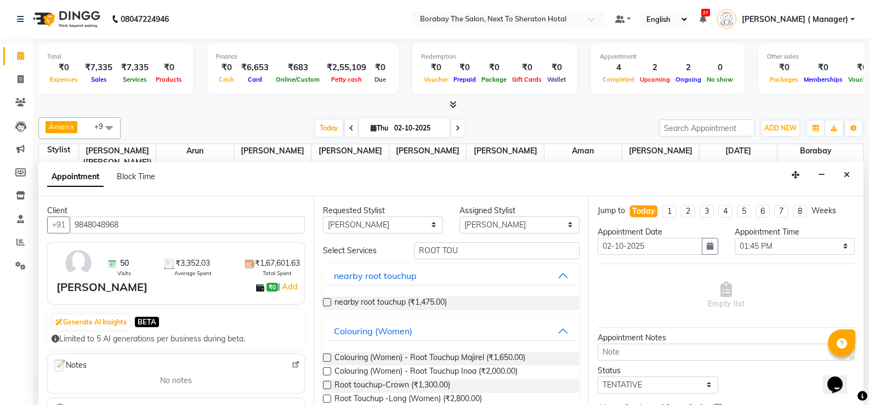
click at [328, 369] on label at bounding box center [327, 371] width 8 height 8
click at [328, 369] on input "checkbox" at bounding box center [326, 372] width 7 height 7
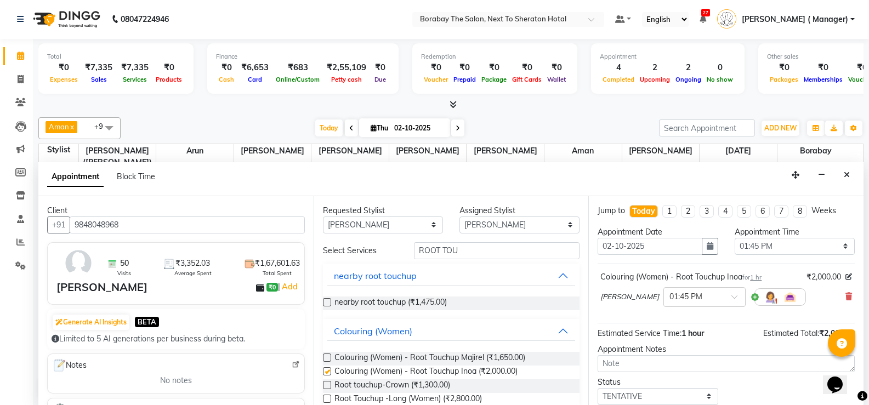
checkbox input "false"
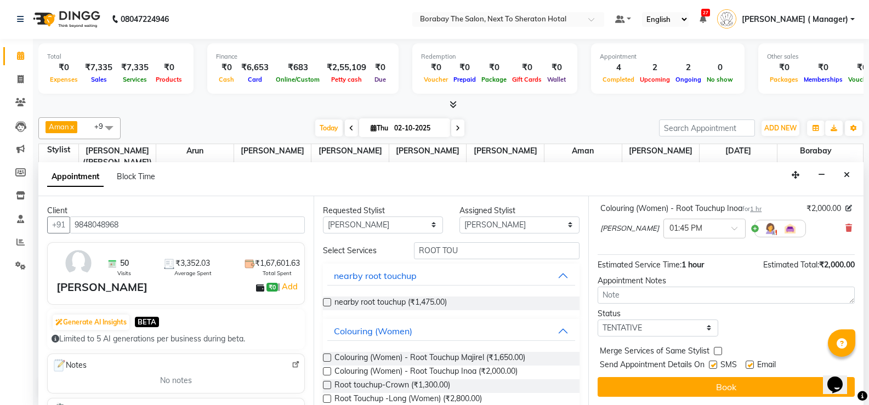
scroll to position [69, 0]
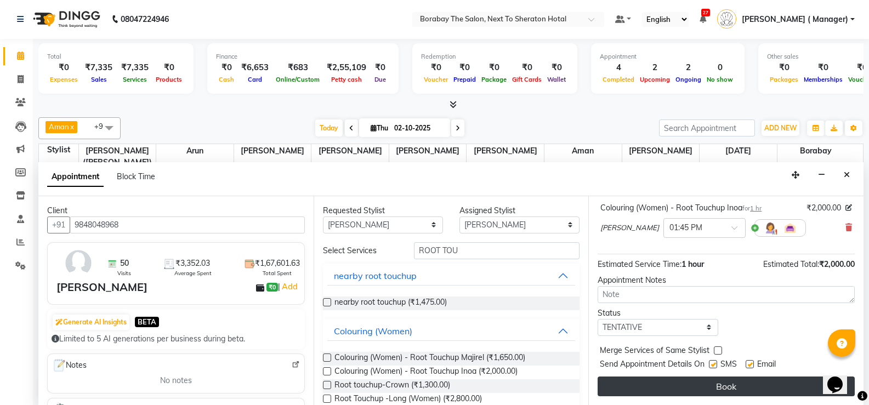
click at [708, 391] on button "Book" at bounding box center [725, 387] width 257 height 20
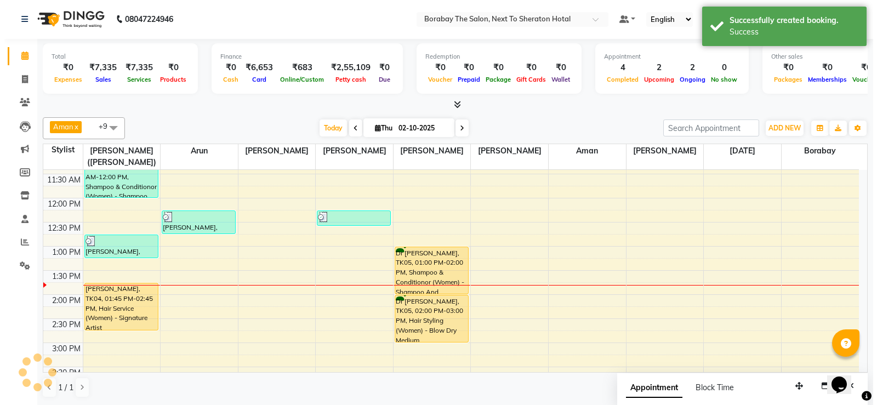
scroll to position [0, 0]
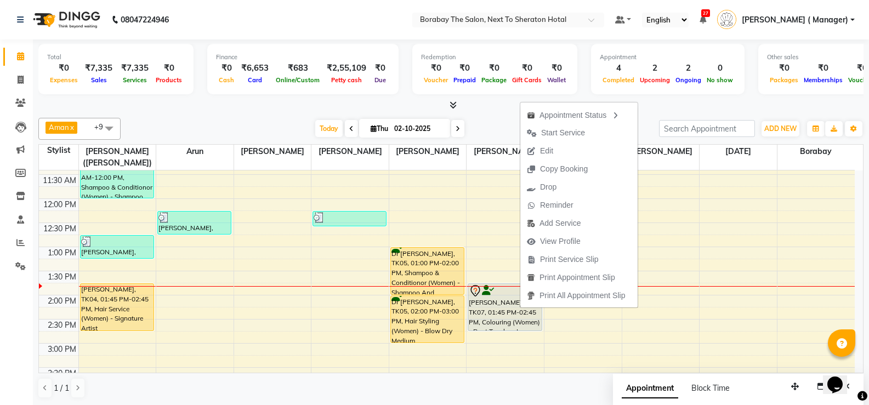
click at [492, 118] on div "Aman x Arun x Borabay x [PERSON_NAME] (Sameer) x [DATE] x [PERSON_NAME] x [PERS…" at bounding box center [450, 129] width 825 height 22
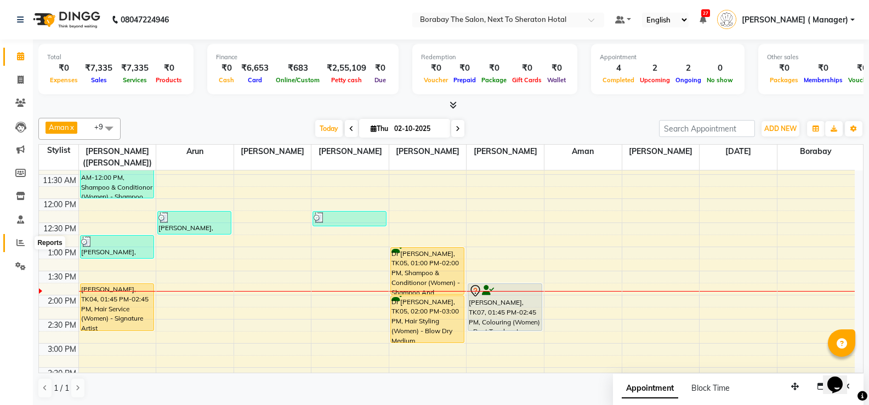
click at [24, 245] on icon at bounding box center [20, 242] width 8 height 8
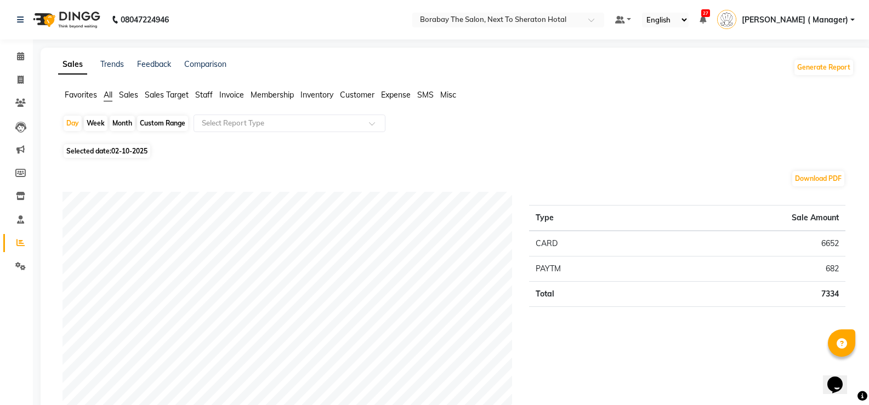
click at [841, 20] on span "[PERSON_NAME] ( Manager)" at bounding box center [795, 20] width 106 height 12
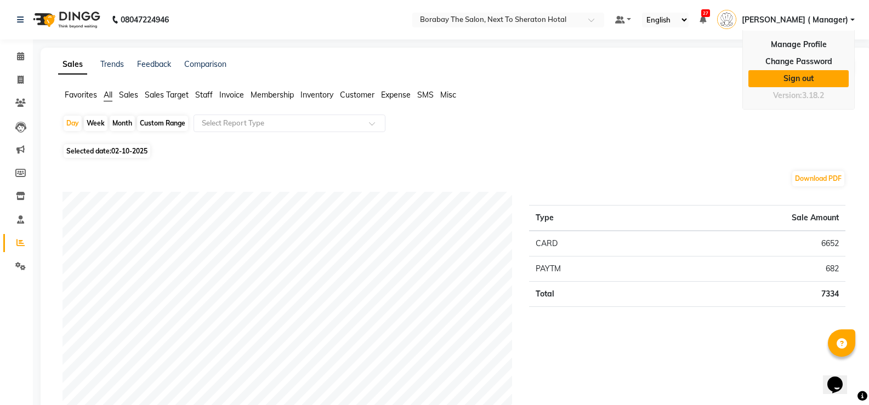
click at [801, 79] on link "Sign out" at bounding box center [798, 78] width 100 height 17
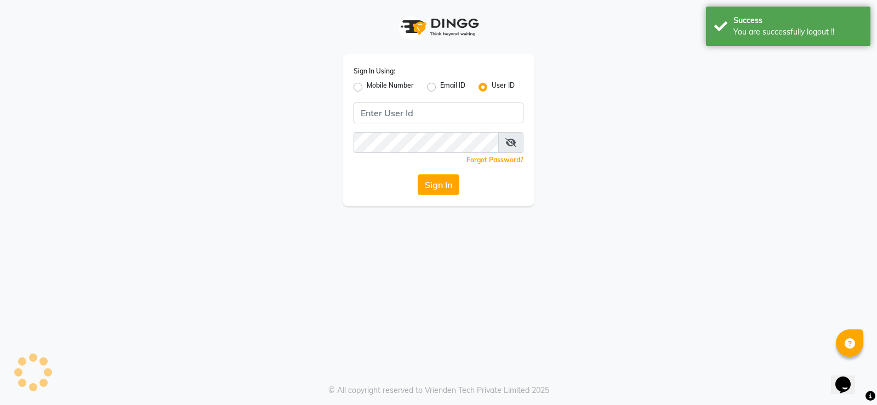
click at [367, 87] on label "Mobile Number" at bounding box center [390, 87] width 47 height 13
click at [367, 87] on input "Mobile Number" at bounding box center [370, 84] width 7 height 7
radio input "true"
radio input "false"
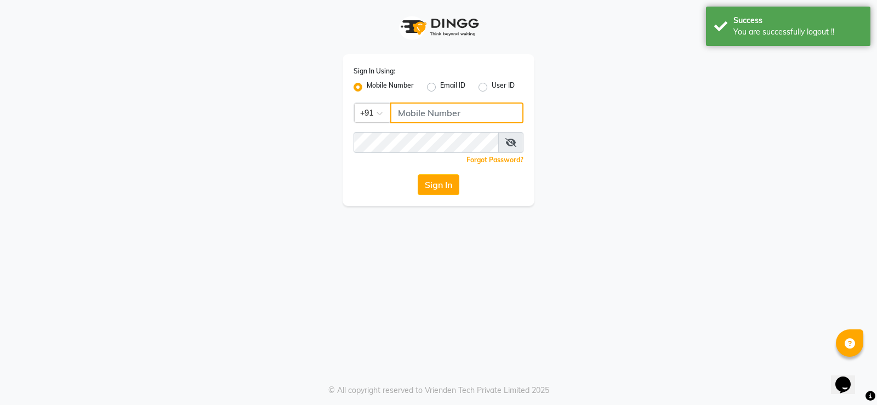
click at [412, 108] on input "Username" at bounding box center [456, 113] width 133 height 21
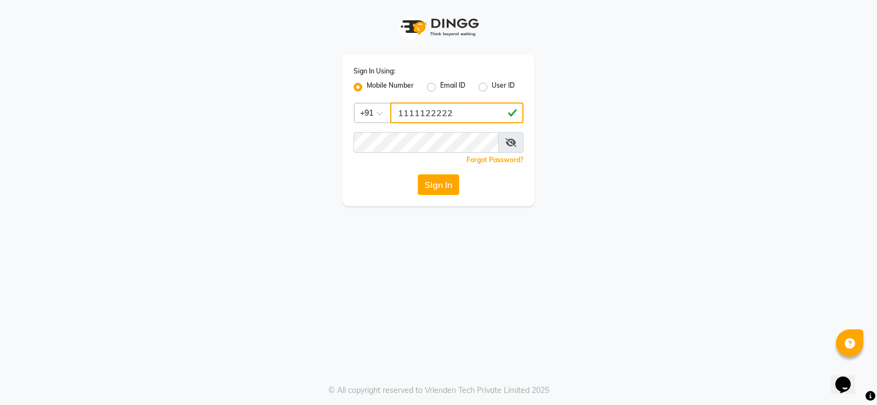
type input "1111122222"
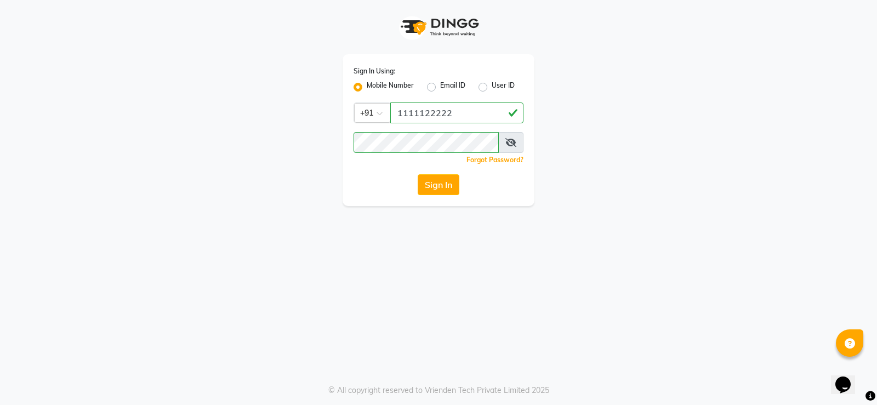
click at [500, 137] on span at bounding box center [510, 142] width 25 height 21
click at [503, 143] on span at bounding box center [510, 142] width 25 height 21
click at [509, 140] on icon at bounding box center [510, 142] width 11 height 9
click at [449, 184] on button "Sign In" at bounding box center [439, 184] width 42 height 21
